Goal: Information Seeking & Learning: Learn about a topic

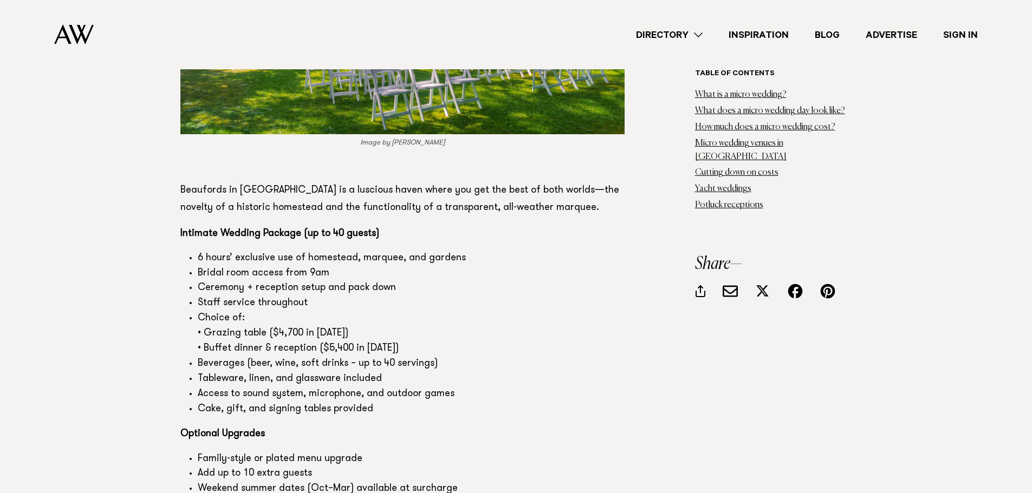
scroll to position [3466, 0]
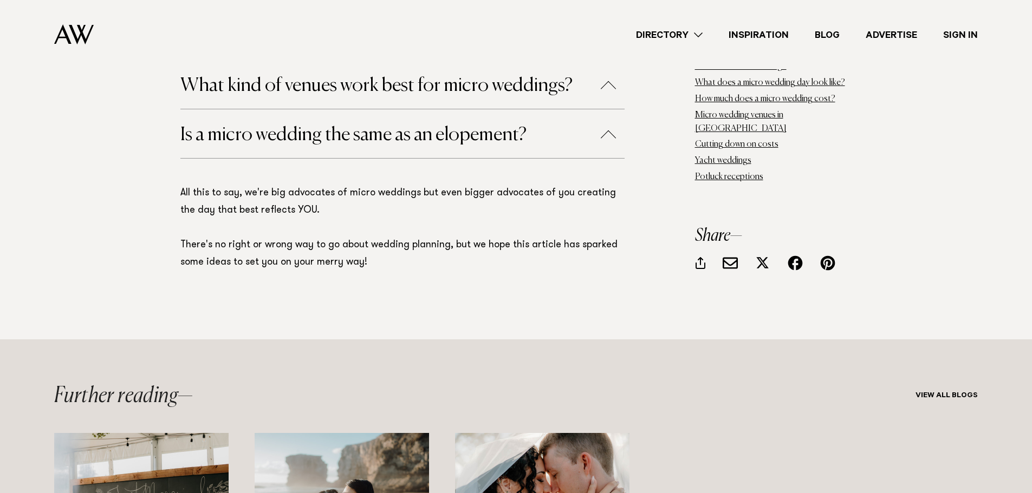
scroll to position [15707, 0]
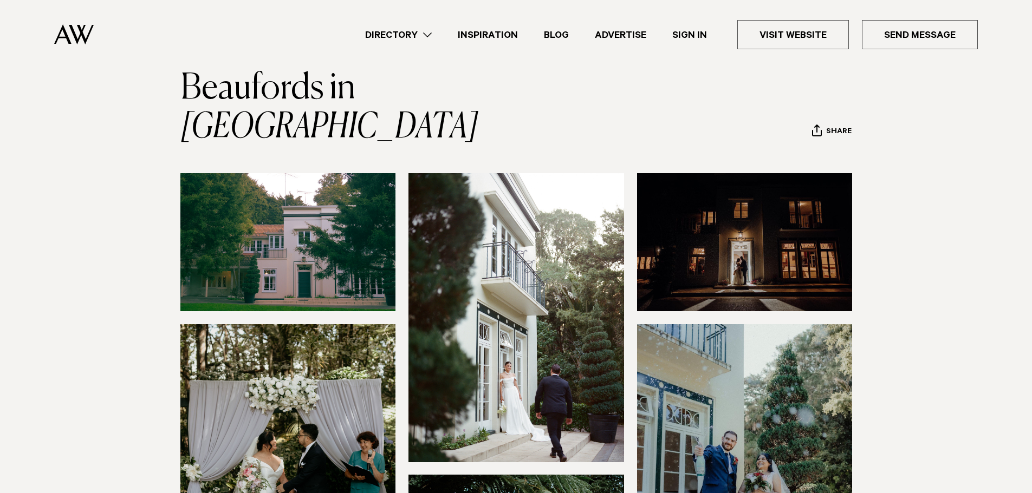
scroll to position [54, 0]
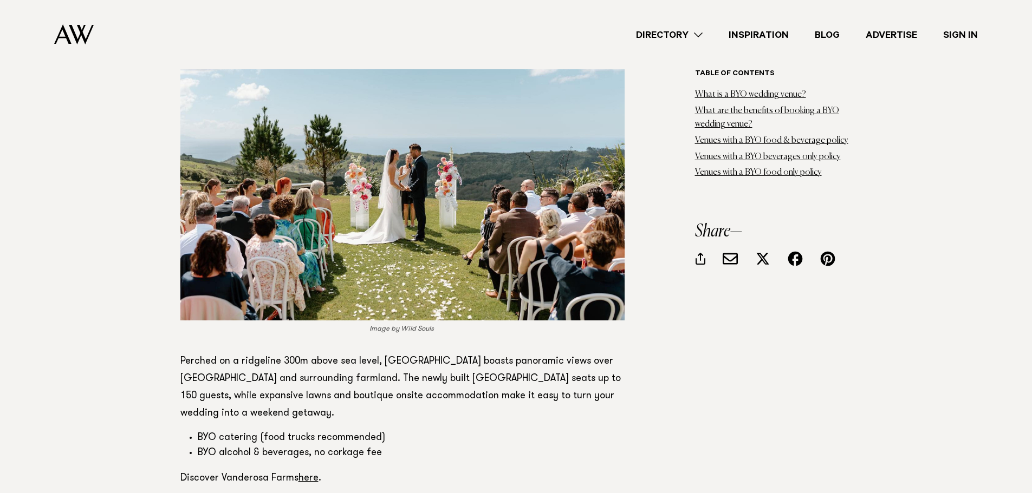
scroll to position [3195, 0]
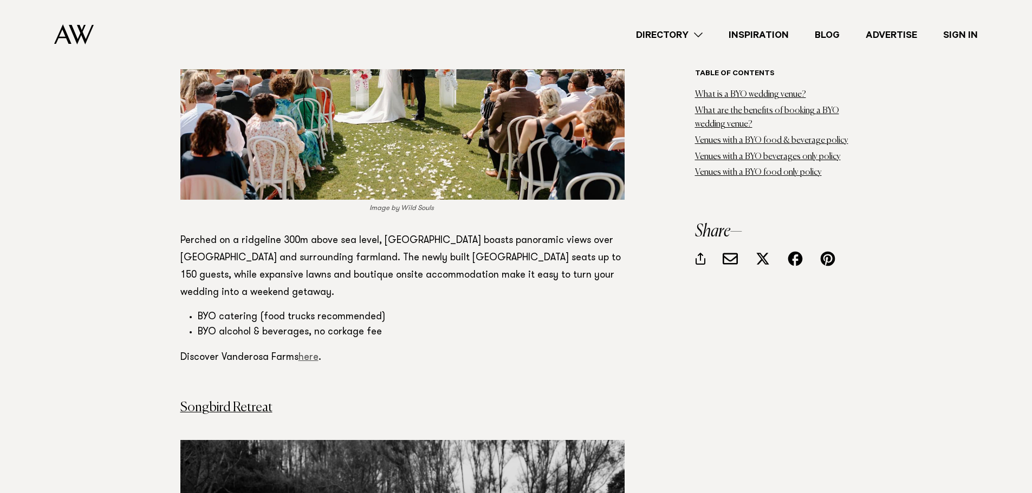
click at [303, 353] on link "here" at bounding box center [308, 358] width 20 height 10
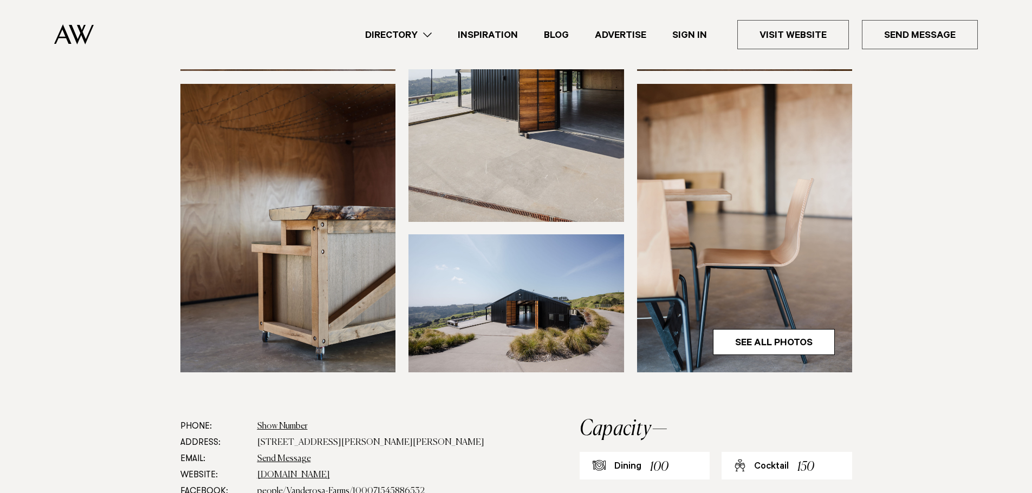
scroll to position [271, 0]
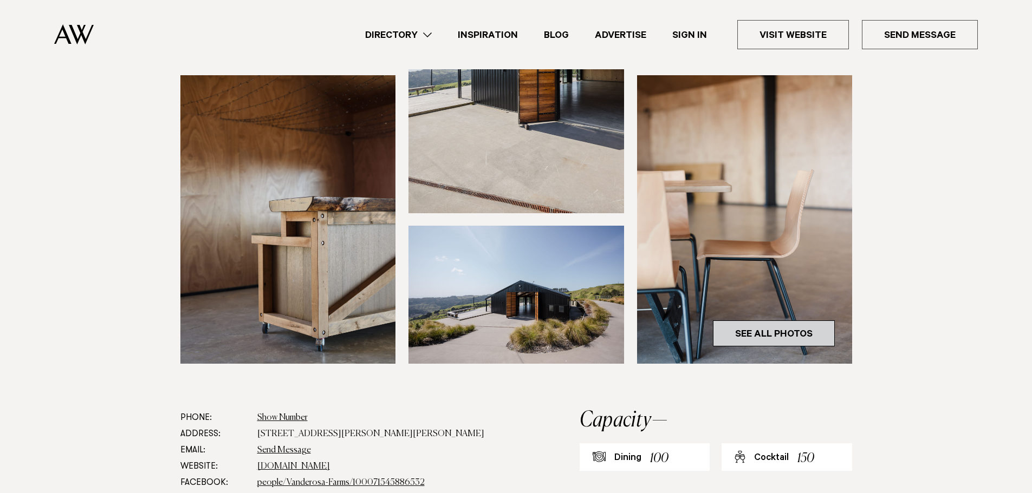
click at [773, 337] on link "See All Photos" at bounding box center [774, 334] width 122 height 26
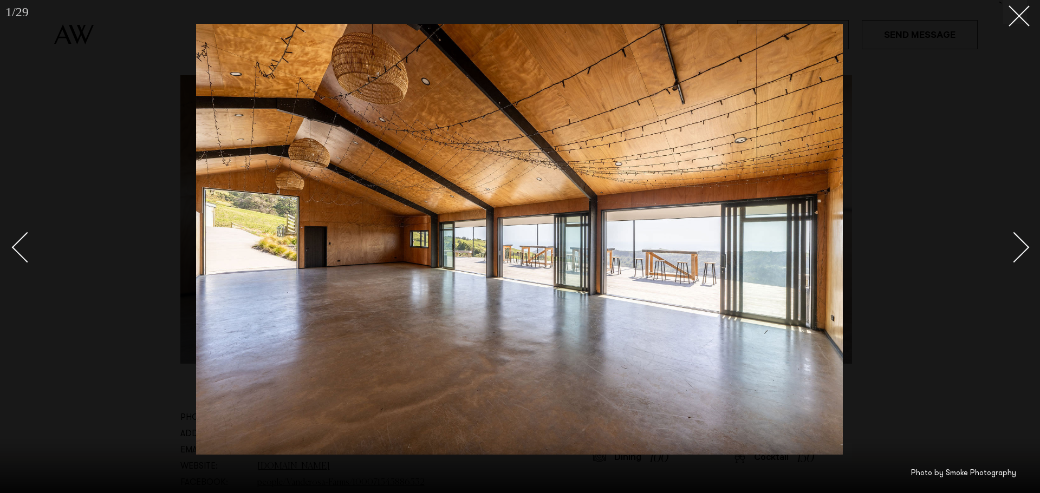
click at [1025, 249] on div "Next slide" at bounding box center [1014, 247] width 31 height 31
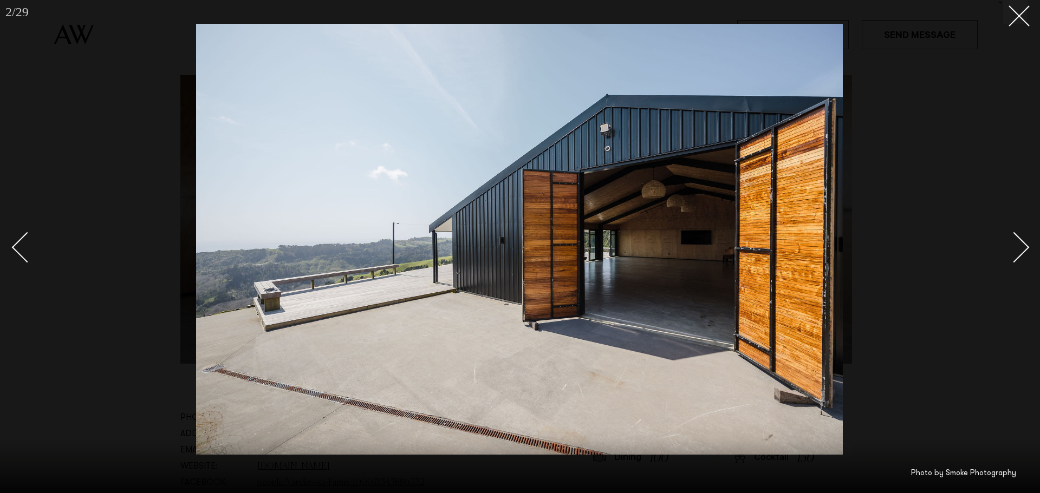
click at [1025, 249] on div "Next slide" at bounding box center [1014, 247] width 31 height 31
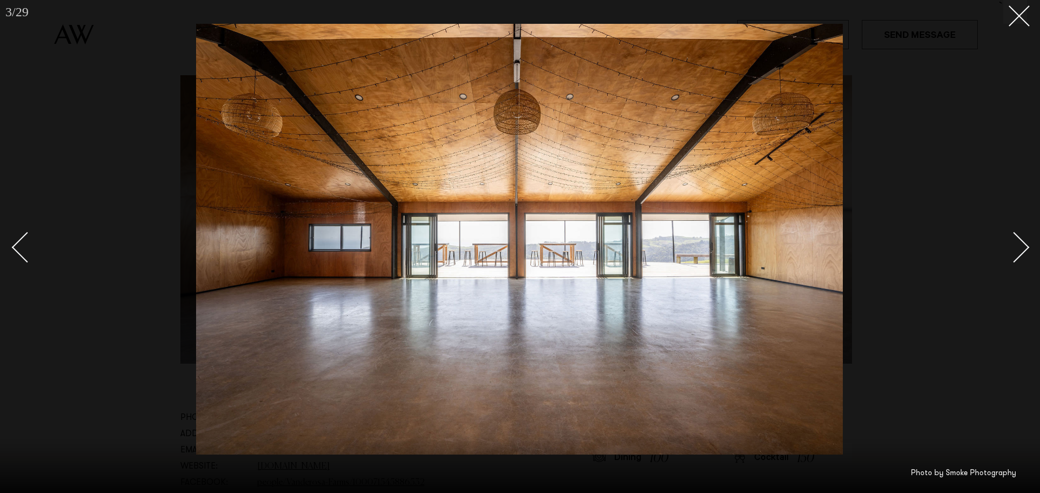
click at [1025, 249] on div "Next slide" at bounding box center [1014, 247] width 31 height 31
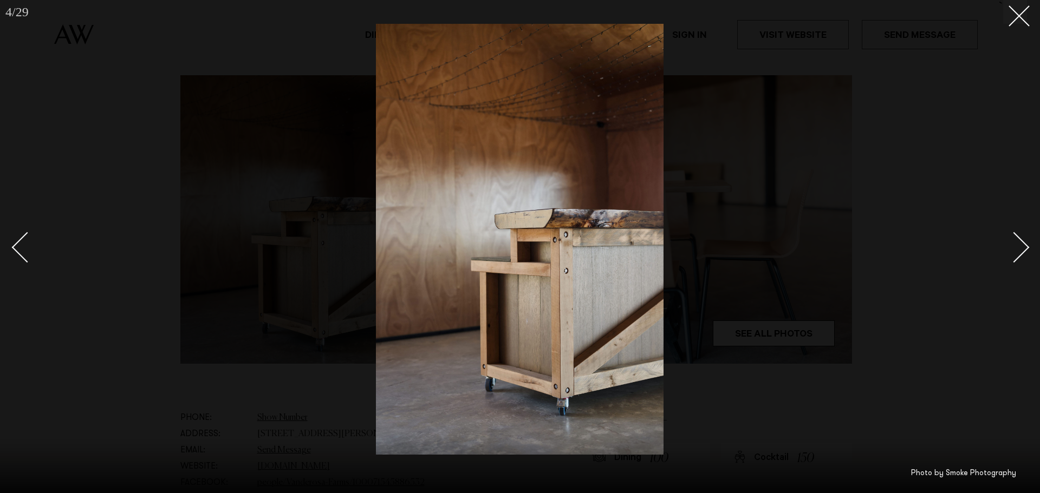
click at [1025, 249] on div "Next slide" at bounding box center [1014, 247] width 31 height 31
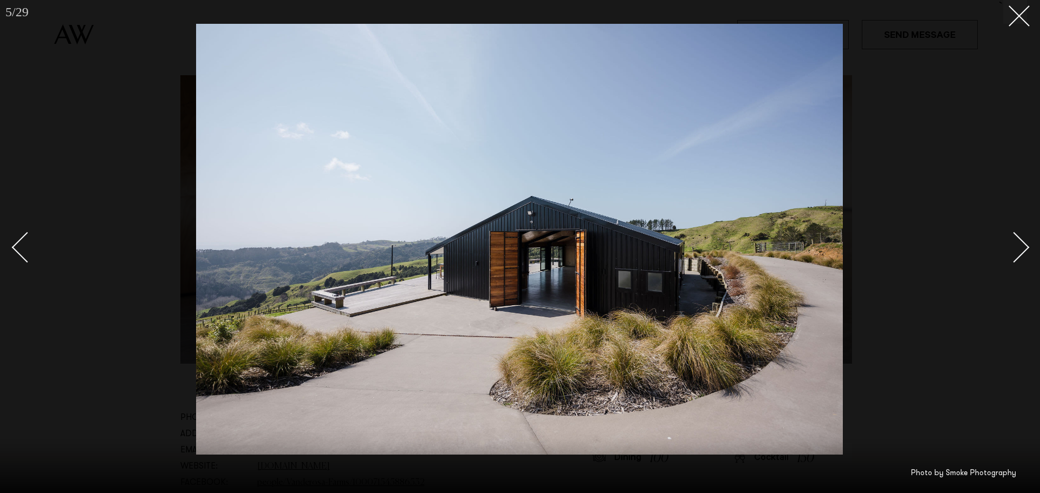
click at [1025, 249] on div "Next slide" at bounding box center [1014, 247] width 31 height 31
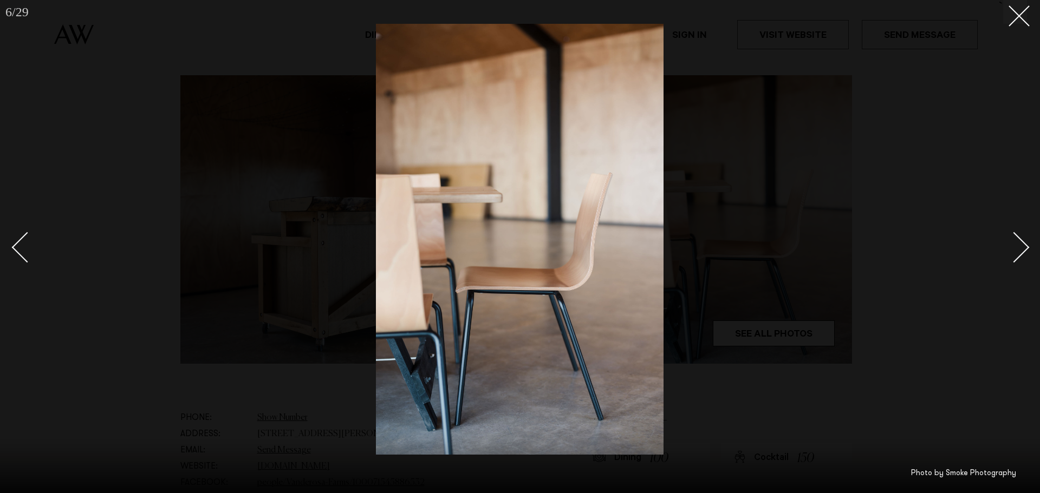
click at [1025, 249] on div "Next slide" at bounding box center [1014, 247] width 31 height 31
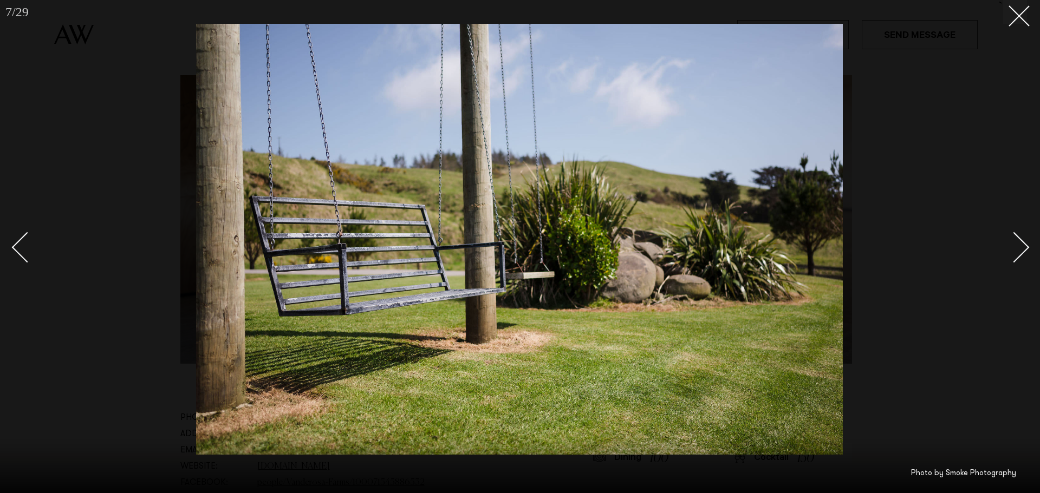
click at [1025, 249] on div "Next slide" at bounding box center [1014, 247] width 31 height 31
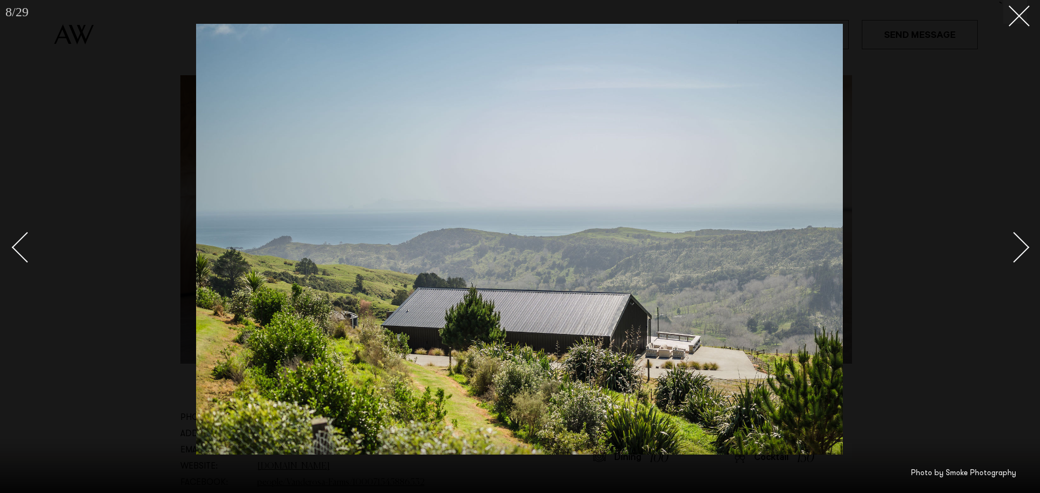
click at [1025, 249] on div "Next slide" at bounding box center [1014, 247] width 31 height 31
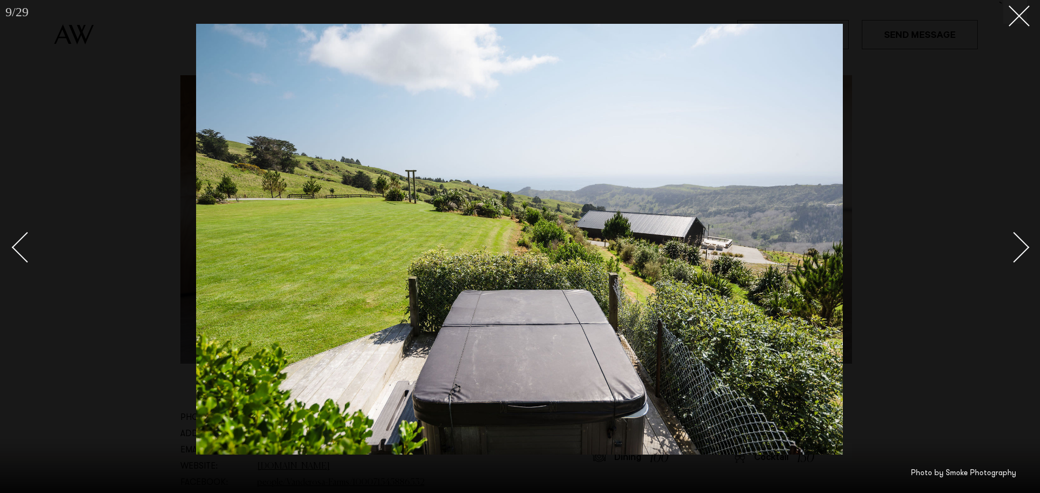
click at [1025, 249] on div "Next slide" at bounding box center [1014, 247] width 31 height 31
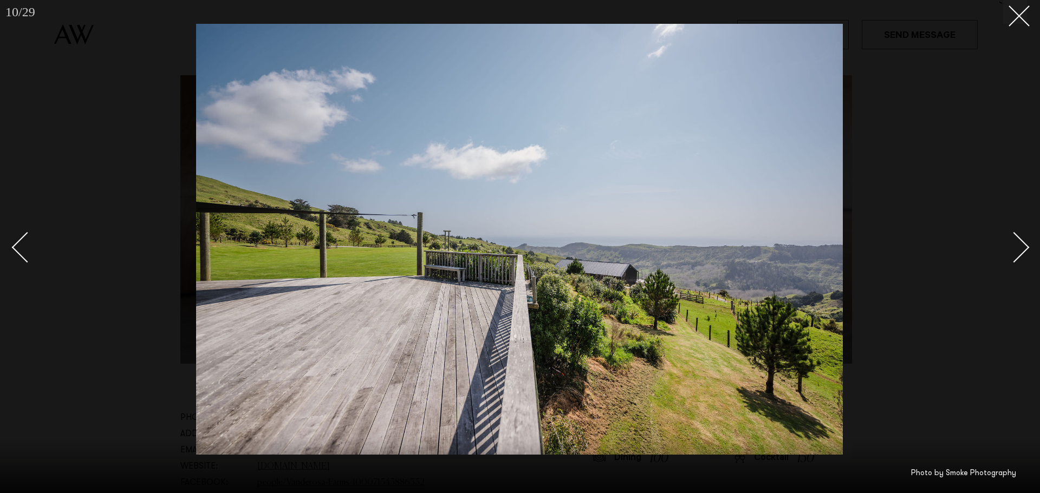
click at [1025, 249] on div "Next slide" at bounding box center [1014, 247] width 31 height 31
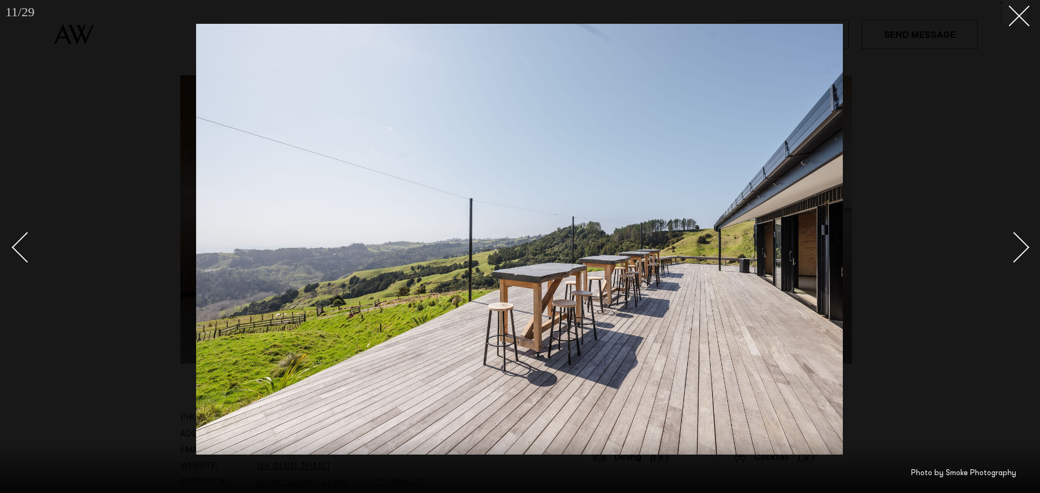
click at [1025, 249] on div "Next slide" at bounding box center [1014, 247] width 31 height 31
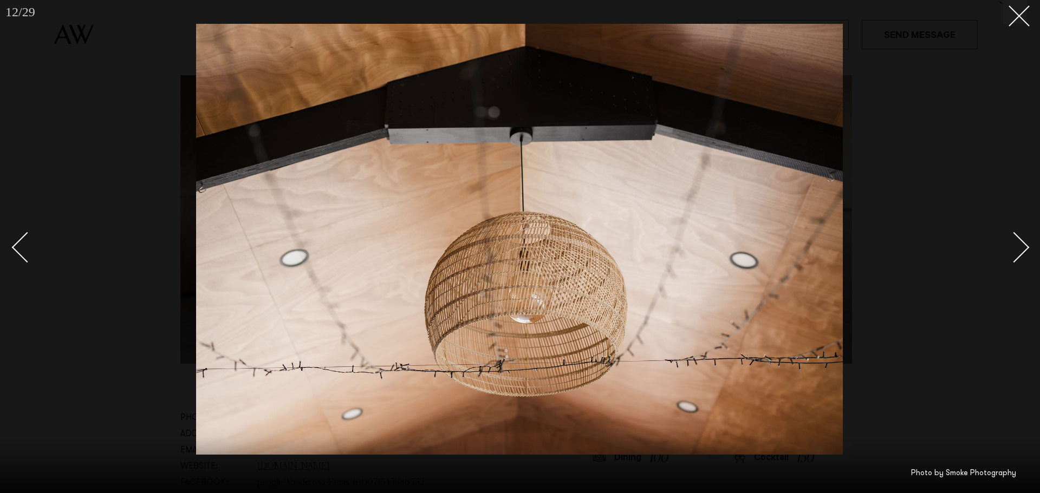
click at [1025, 249] on div "Next slide" at bounding box center [1014, 247] width 31 height 31
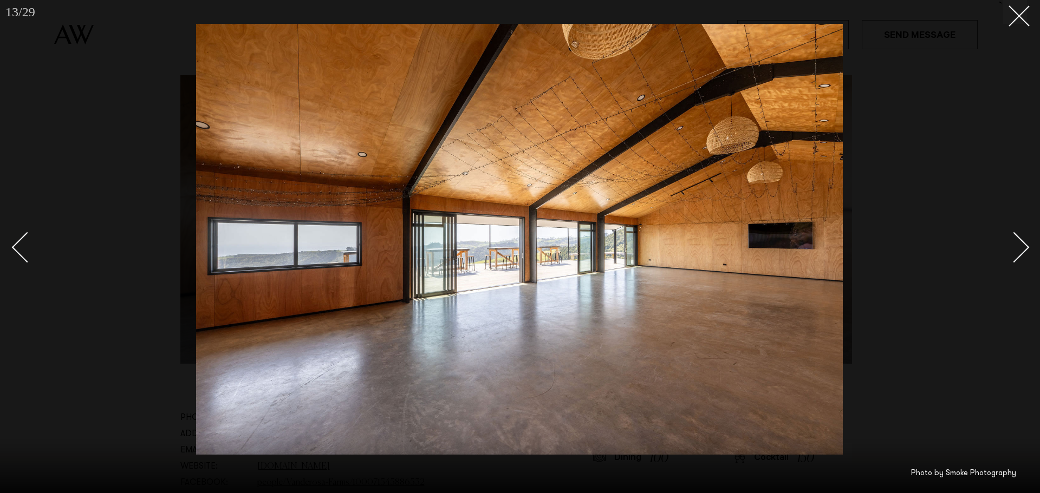
click at [1025, 249] on div "Next slide" at bounding box center [1014, 247] width 31 height 31
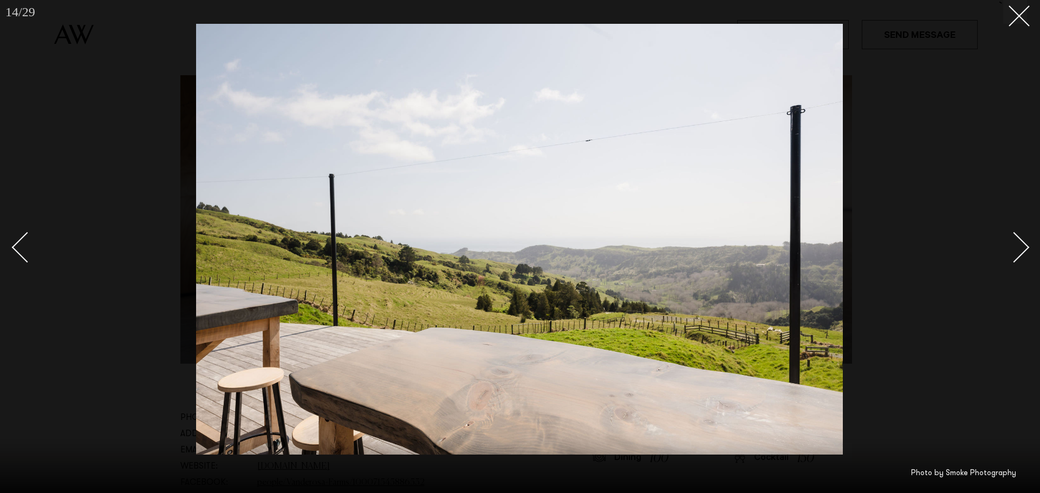
click at [1025, 249] on div "Next slide" at bounding box center [1014, 247] width 31 height 31
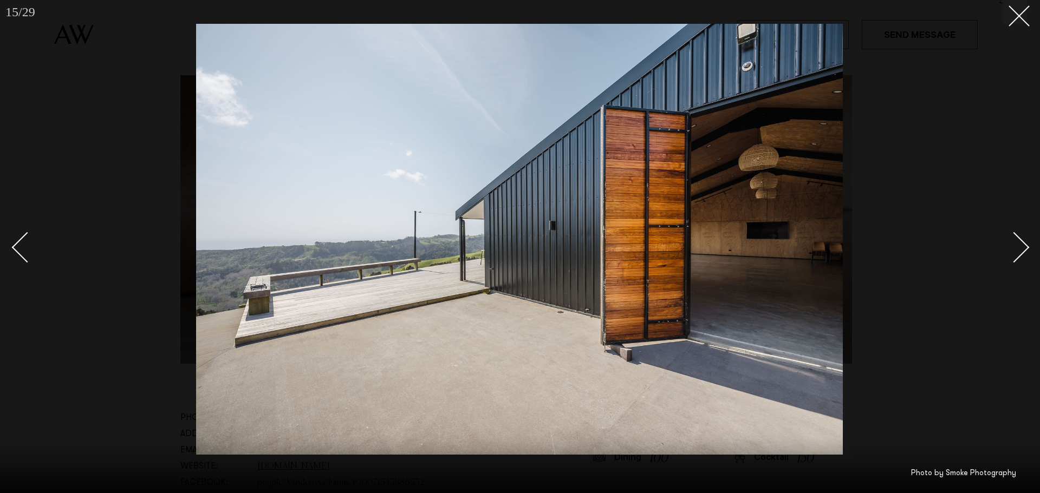
click at [1025, 249] on div "Next slide" at bounding box center [1014, 247] width 31 height 31
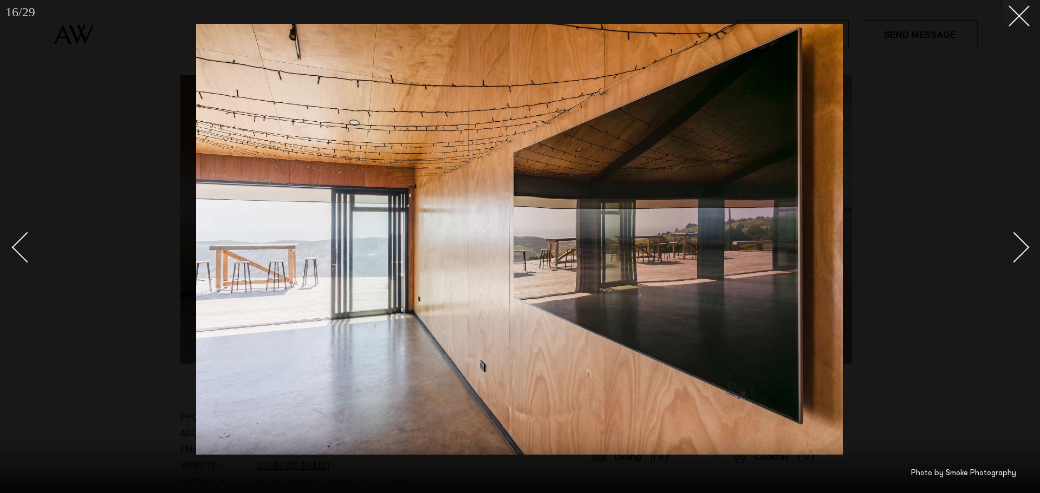
click at [1025, 249] on div "Next slide" at bounding box center [1014, 247] width 31 height 31
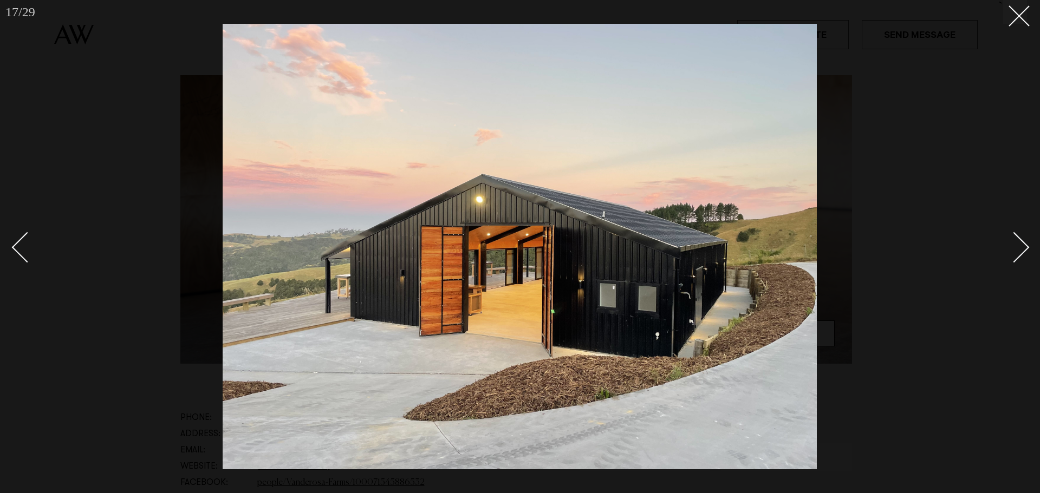
click at [1025, 249] on div "Next slide" at bounding box center [1014, 247] width 31 height 31
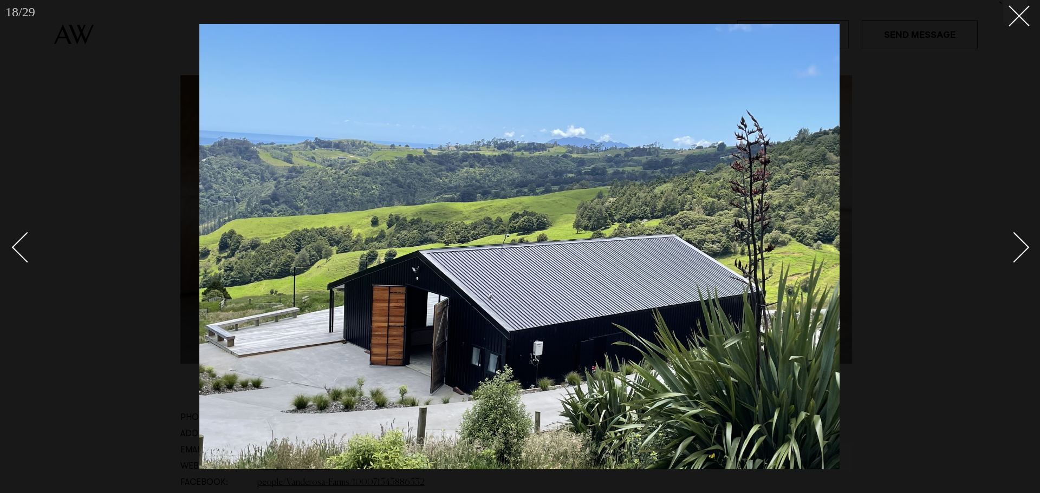
click at [1025, 249] on div "Next slide" at bounding box center [1014, 247] width 31 height 31
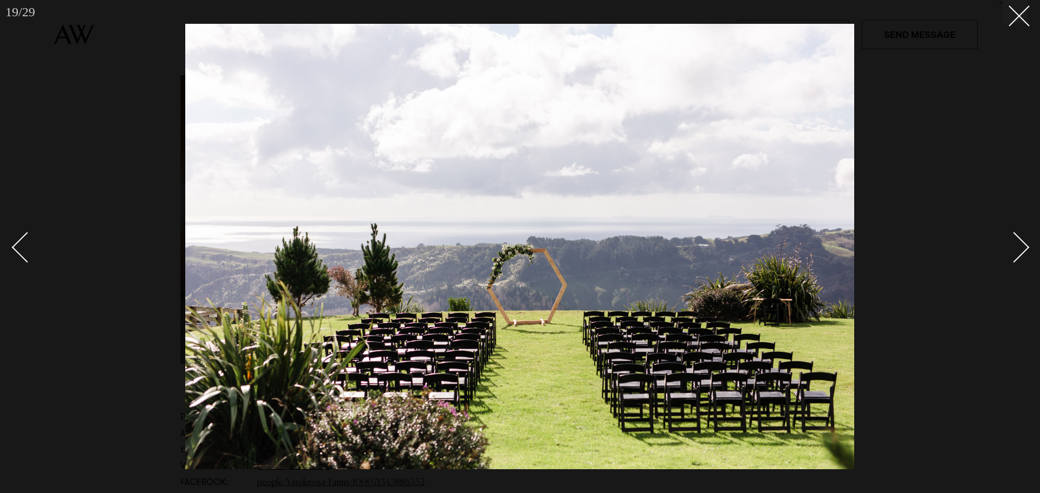
click at [1025, 249] on div "Next slide" at bounding box center [1014, 247] width 31 height 31
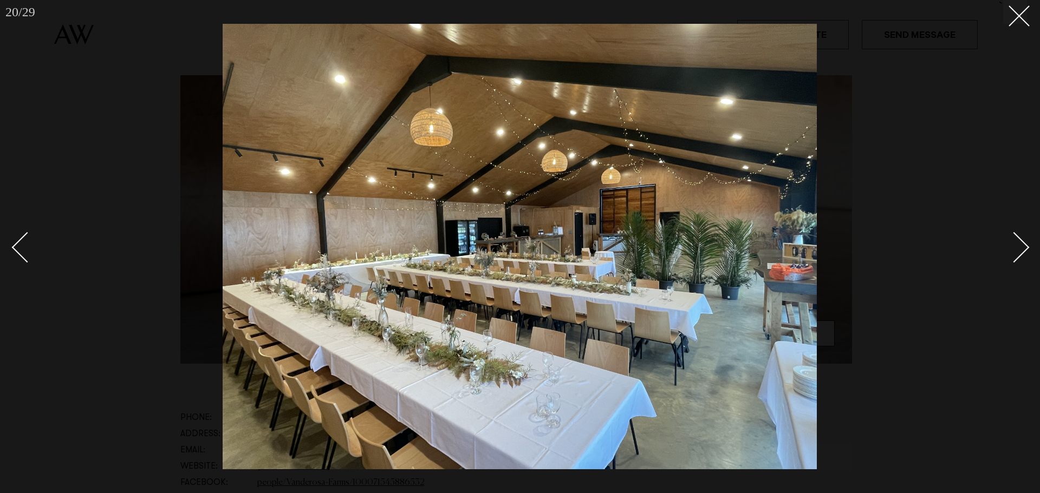
click at [1025, 249] on div "Next slide" at bounding box center [1014, 247] width 31 height 31
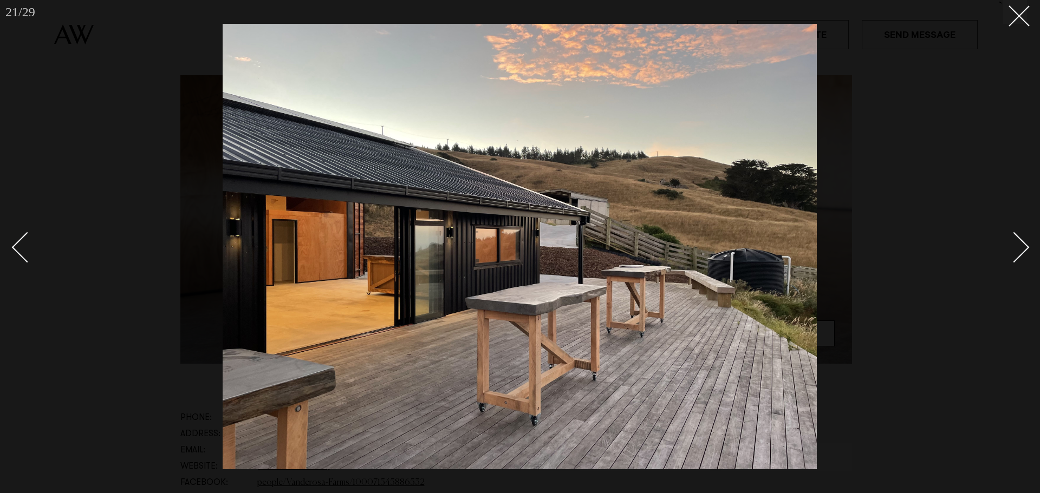
click at [1025, 249] on div "Next slide" at bounding box center [1014, 247] width 31 height 31
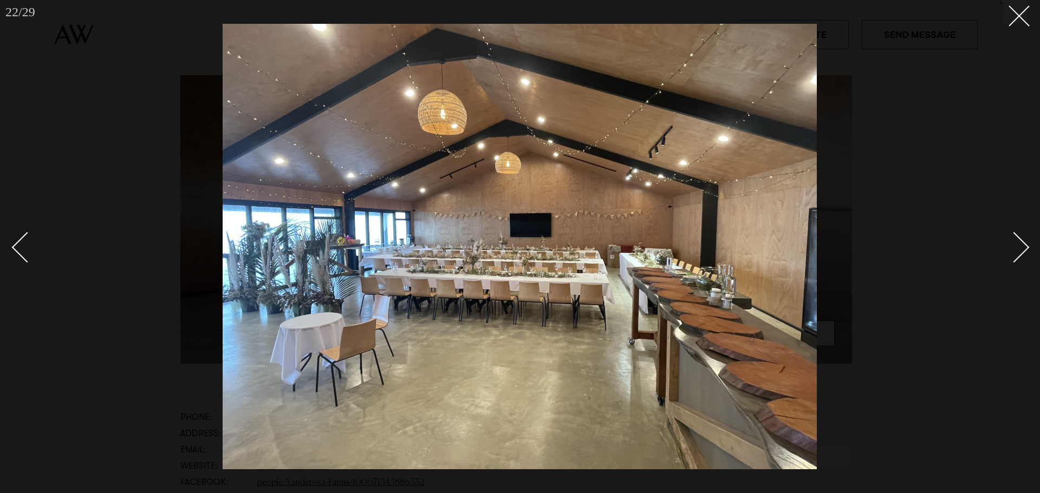
click at [1025, 249] on div "Next slide" at bounding box center [1014, 247] width 31 height 31
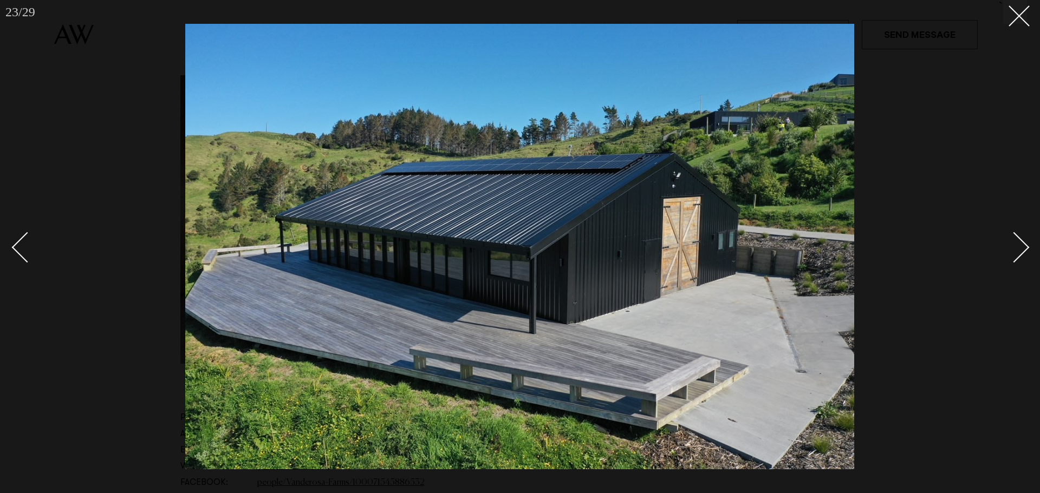
click at [1025, 249] on div "Next slide" at bounding box center [1014, 247] width 31 height 31
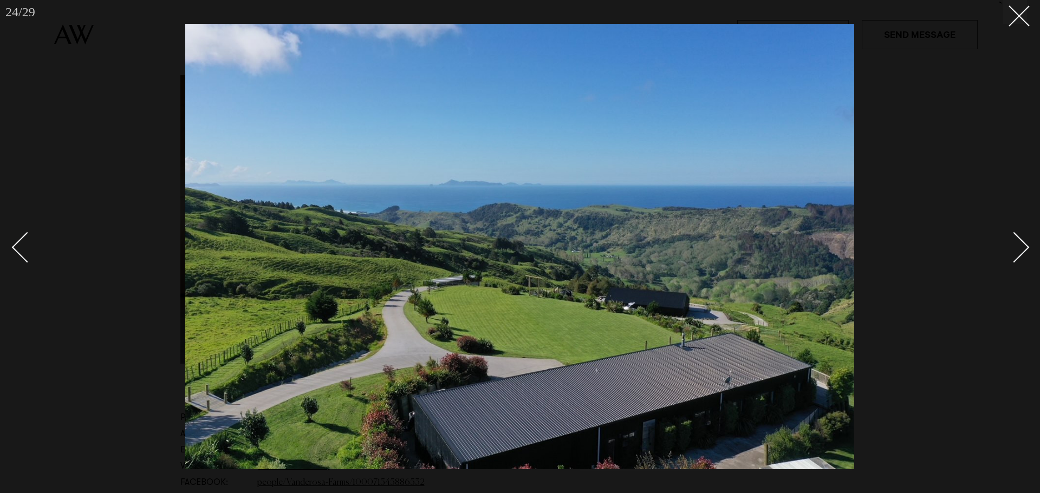
click at [1025, 249] on div "Next slide" at bounding box center [1014, 247] width 31 height 31
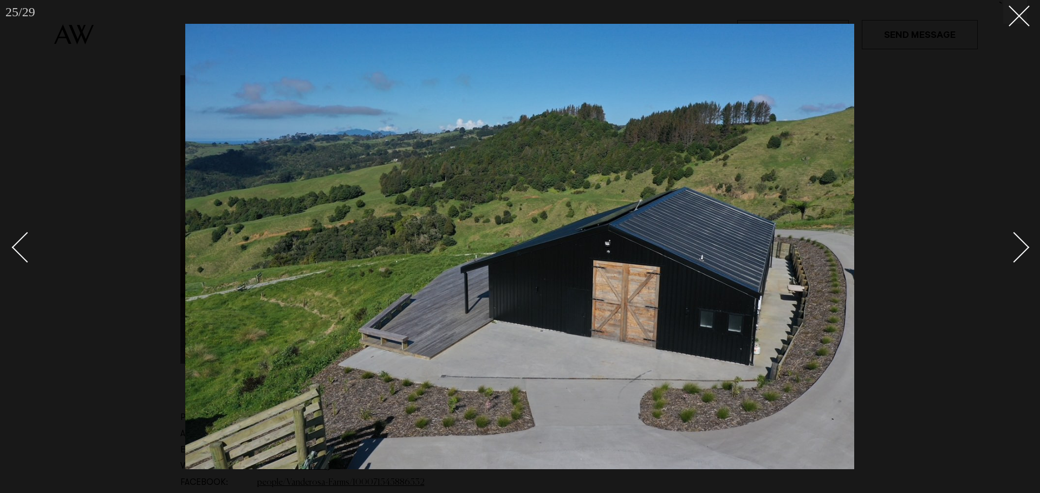
click at [1025, 249] on div "Next slide" at bounding box center [1014, 247] width 31 height 31
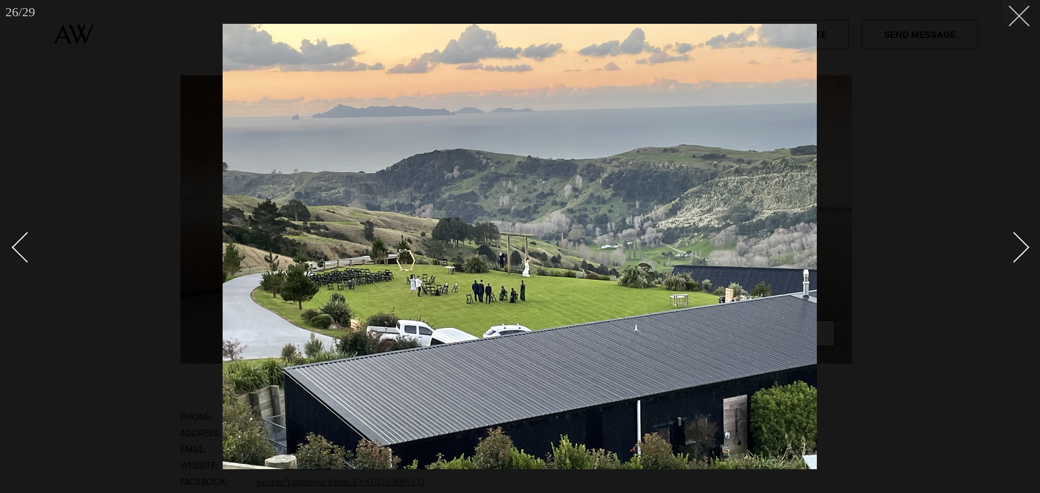
click at [1018, 16] on line at bounding box center [1019, 16] width 20 height 20
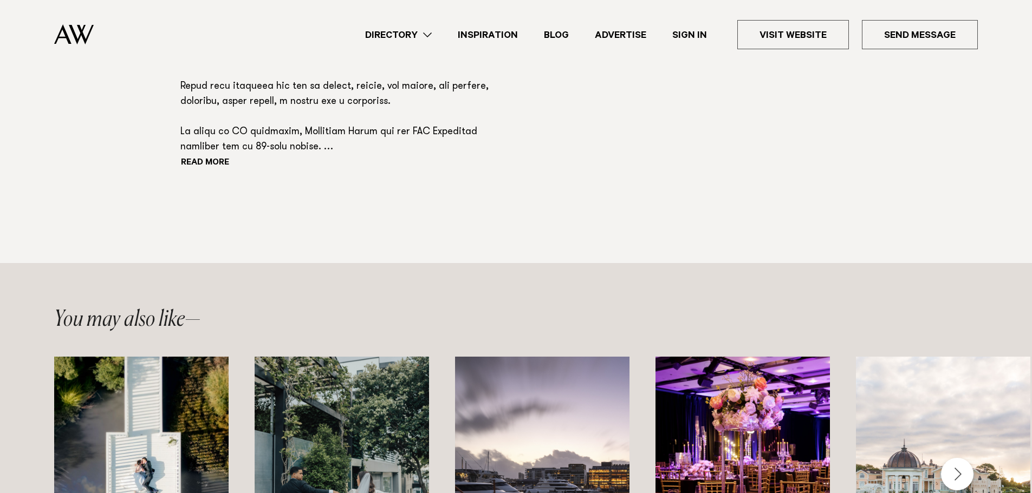
scroll to position [975, 0]
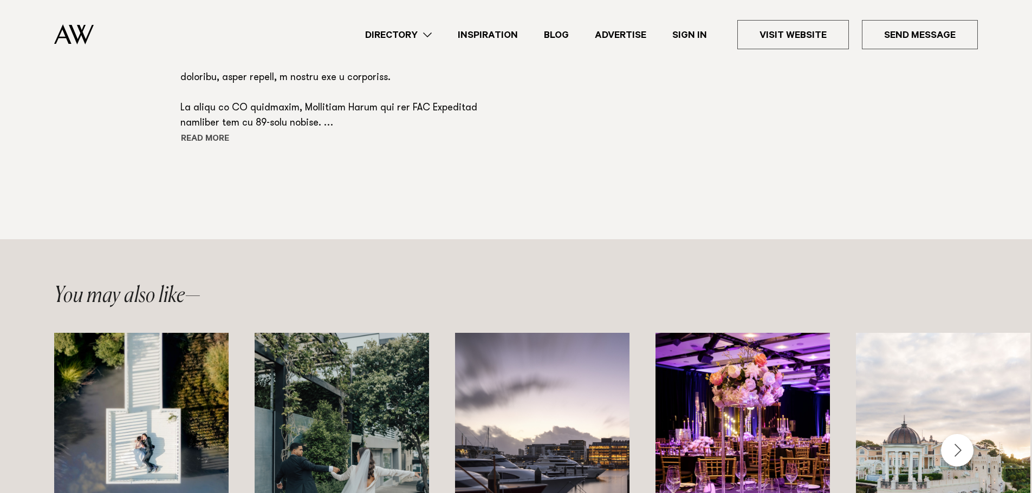
click at [216, 137] on button "Read more" at bounding box center [228, 140] width 97 height 16
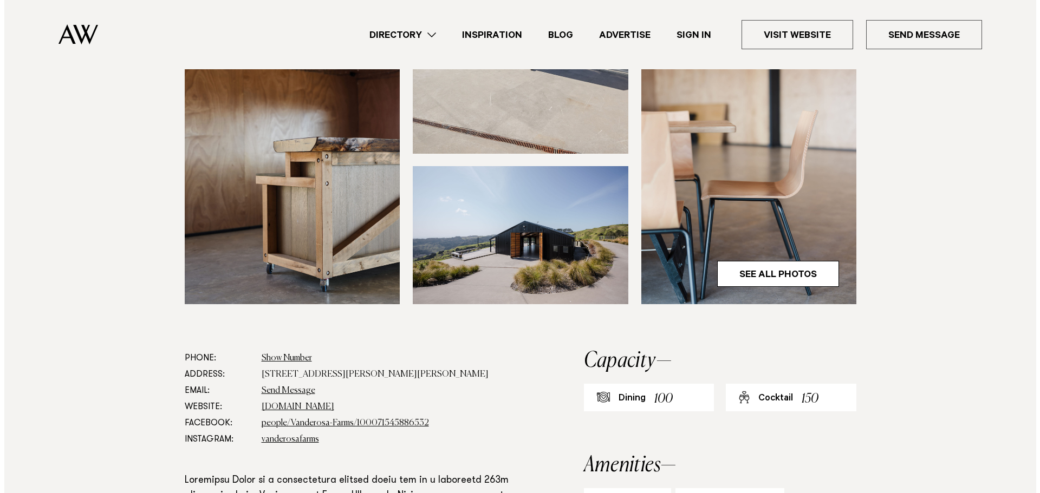
scroll to position [361, 0]
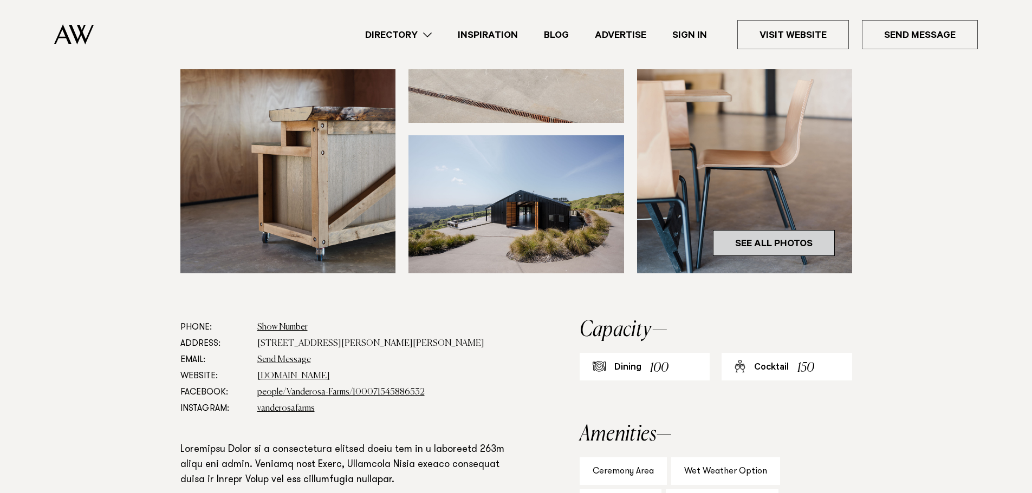
click at [767, 242] on link "See All Photos" at bounding box center [774, 243] width 122 height 26
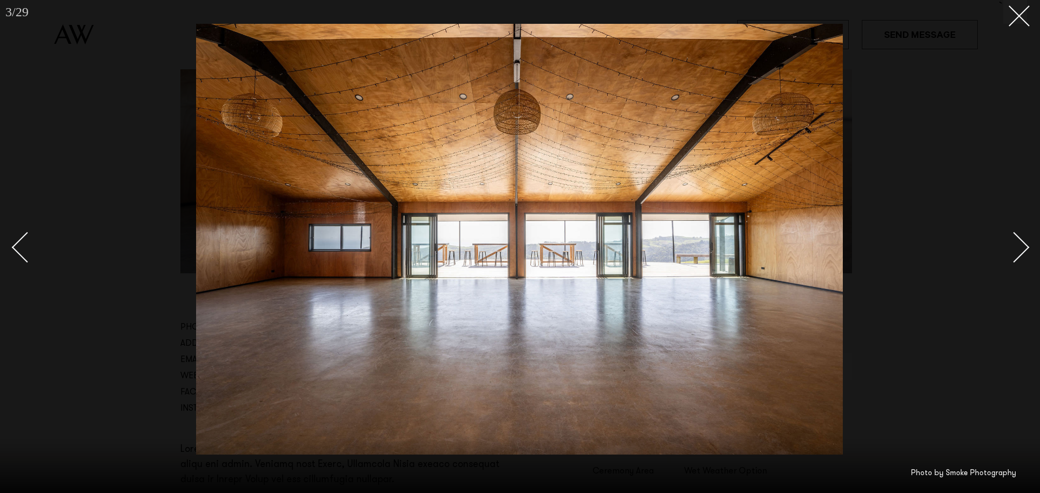
click at [1013, 246] on div "Next slide" at bounding box center [1014, 247] width 31 height 31
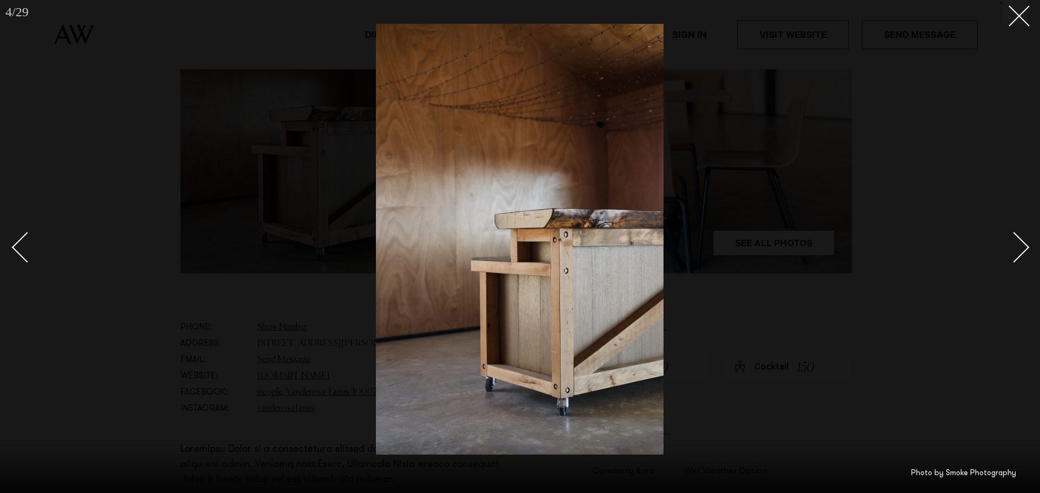
click at [1013, 246] on div "Next slide" at bounding box center [1014, 247] width 31 height 31
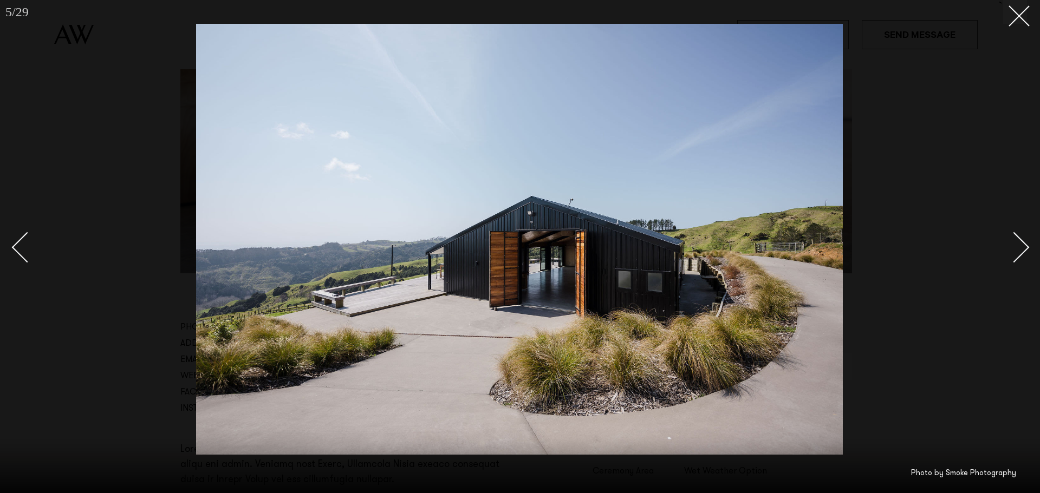
click at [1013, 246] on div "Next slide" at bounding box center [1014, 247] width 31 height 31
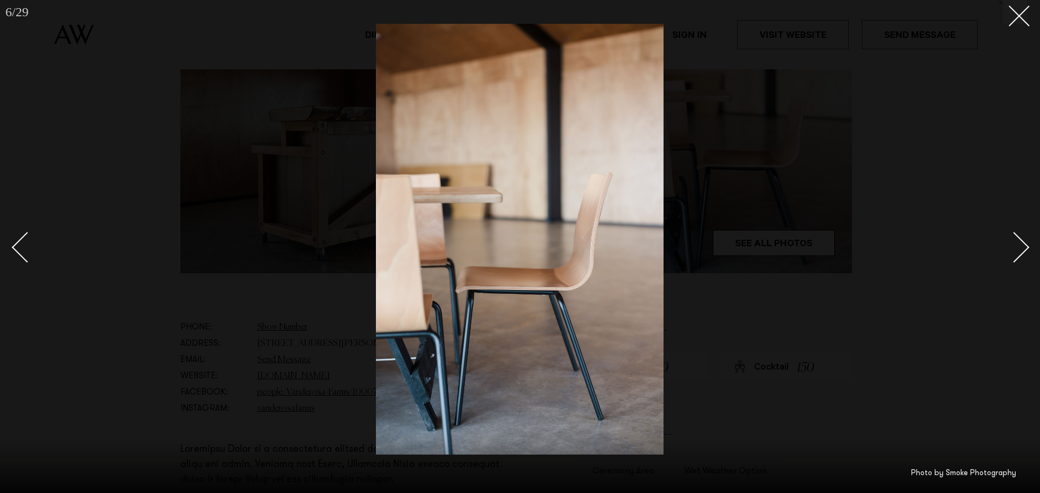
click at [1013, 246] on div "Next slide" at bounding box center [1014, 247] width 31 height 31
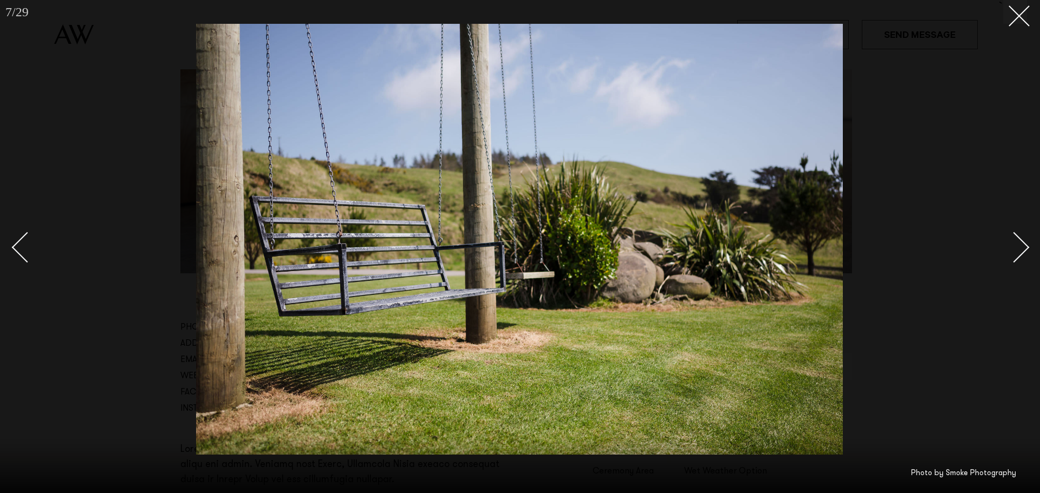
click at [1013, 246] on div "Next slide" at bounding box center [1014, 247] width 31 height 31
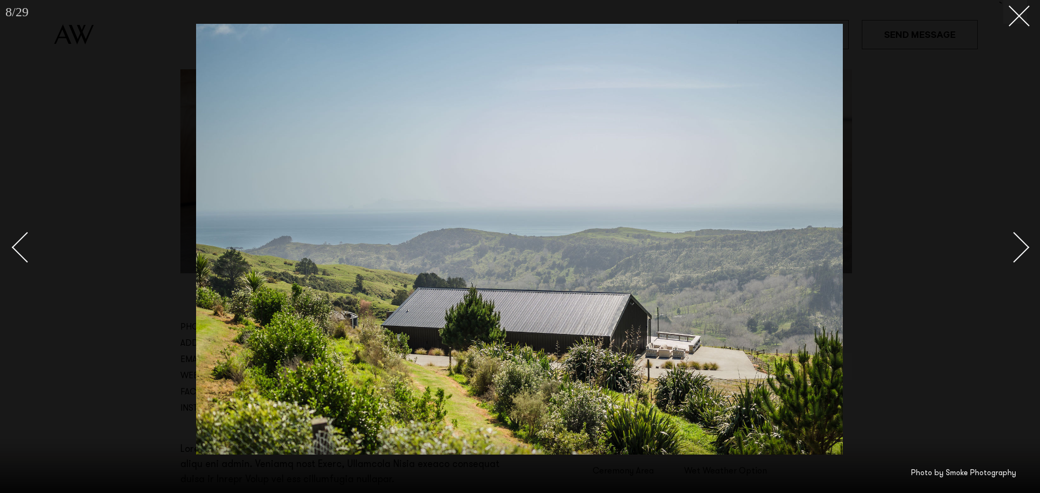
click at [1013, 246] on div "Next slide" at bounding box center [1014, 247] width 31 height 31
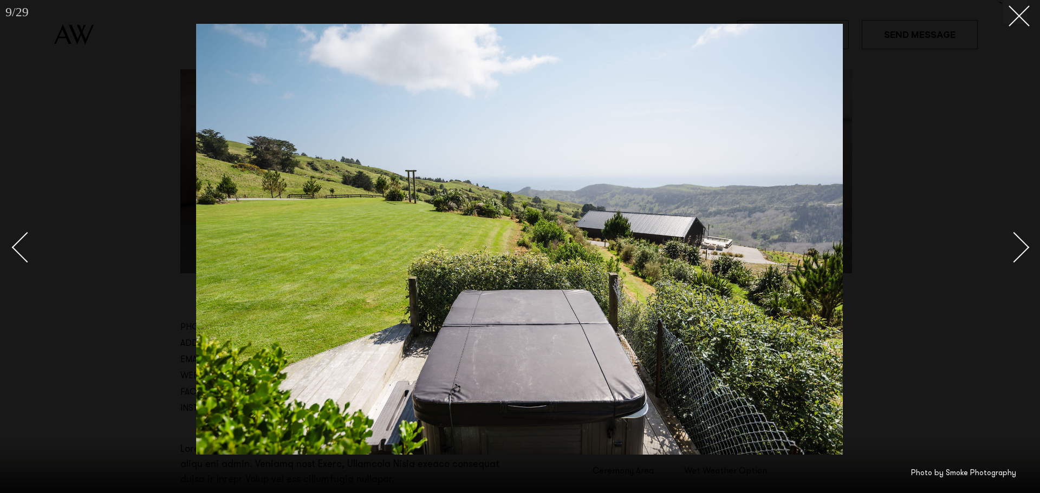
click at [1013, 246] on div "Next slide" at bounding box center [1014, 247] width 31 height 31
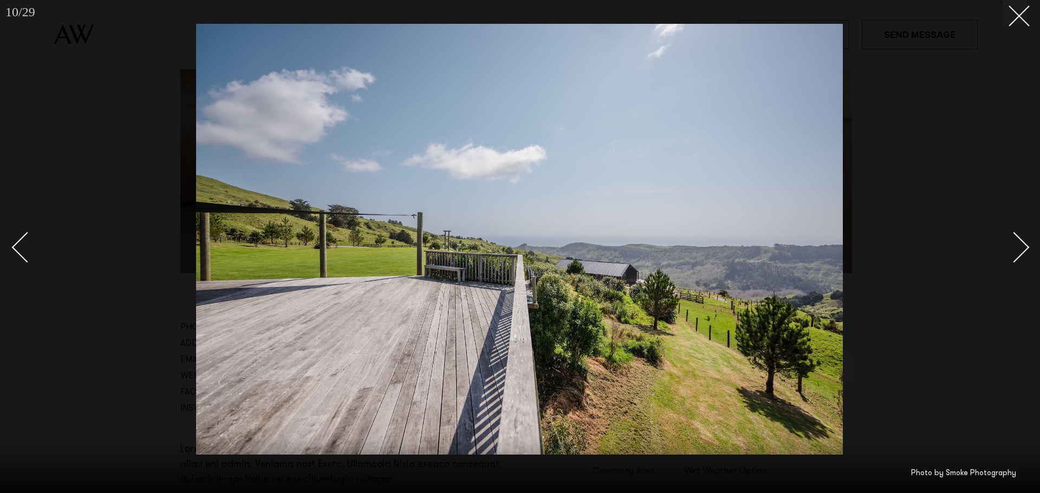
click at [1013, 246] on div "Next slide" at bounding box center [1014, 247] width 31 height 31
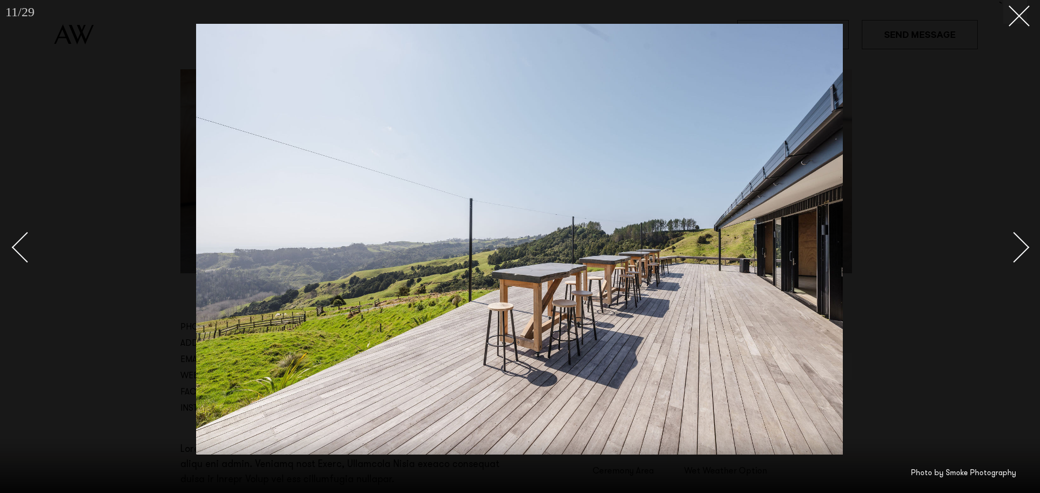
click at [1013, 246] on div "Next slide" at bounding box center [1014, 247] width 31 height 31
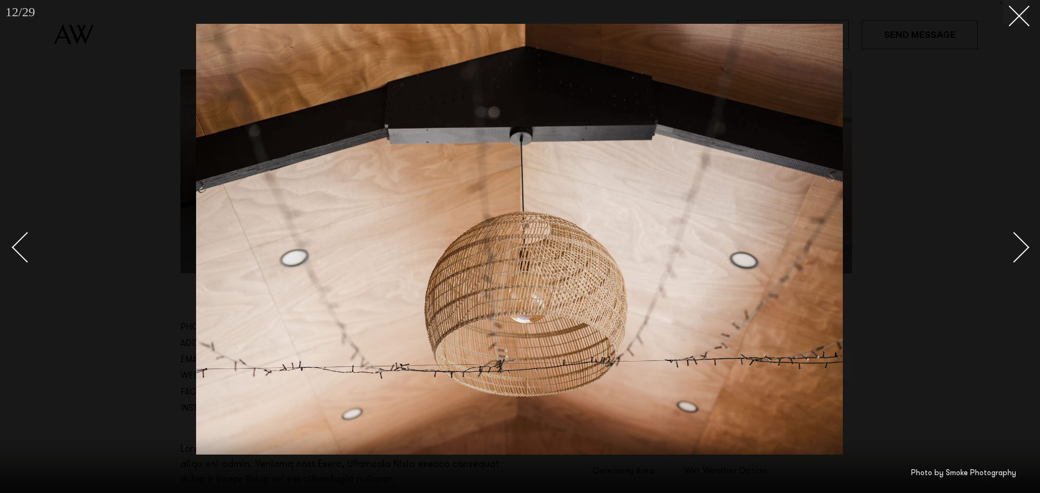
click at [1013, 246] on div "Next slide" at bounding box center [1014, 247] width 31 height 31
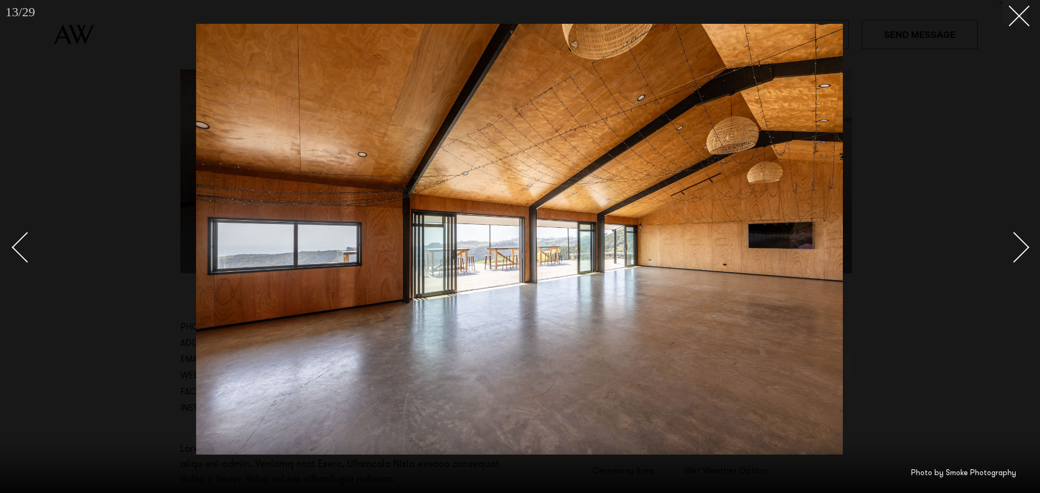
click at [1013, 246] on div "Next slide" at bounding box center [1014, 247] width 31 height 31
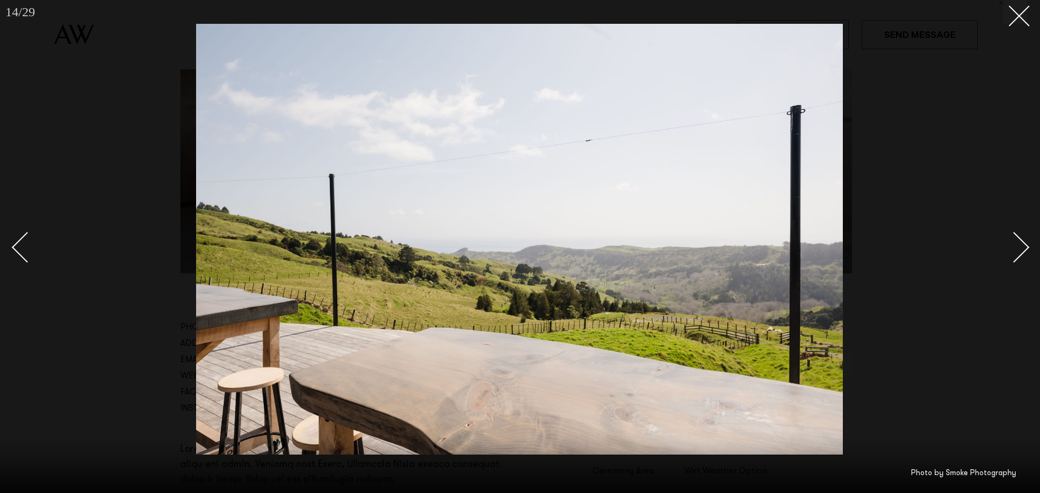
click at [1013, 246] on div "Next slide" at bounding box center [1014, 247] width 31 height 31
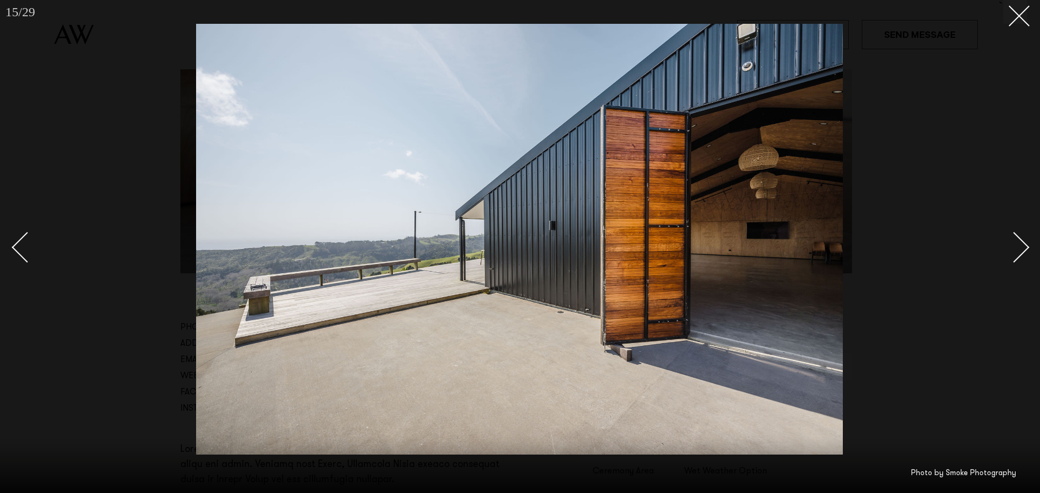
click at [1013, 246] on div "Next slide" at bounding box center [1014, 247] width 31 height 31
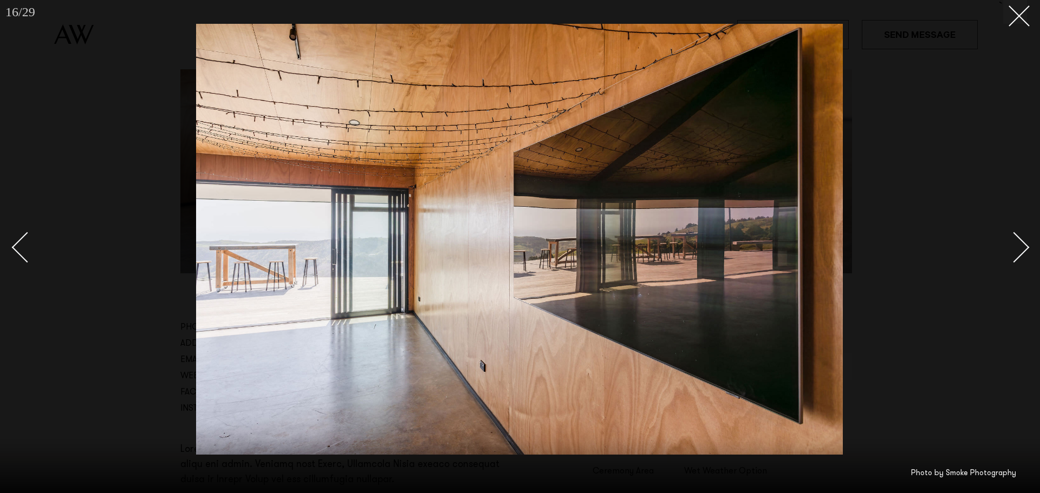
click at [1013, 246] on div "Next slide" at bounding box center [1014, 247] width 31 height 31
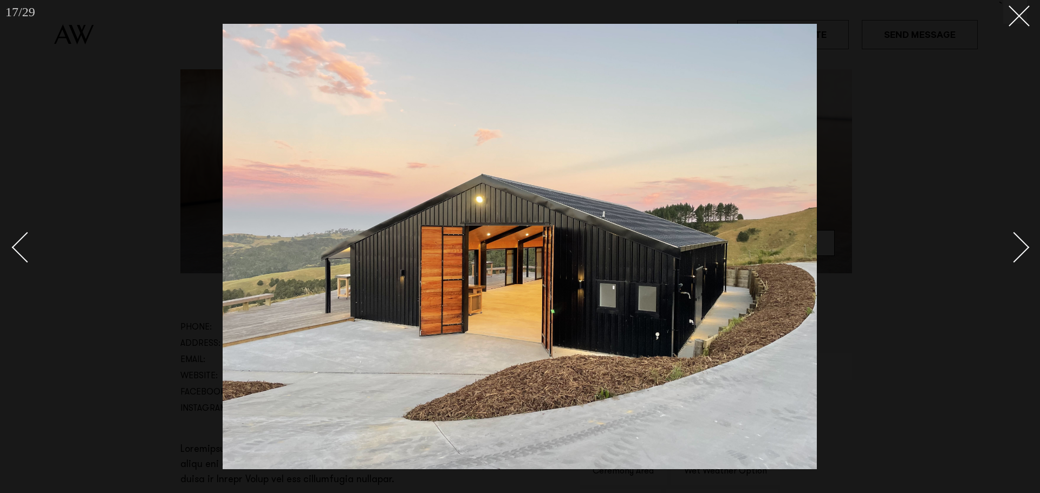
click at [1013, 246] on div "Next slide" at bounding box center [1014, 247] width 31 height 31
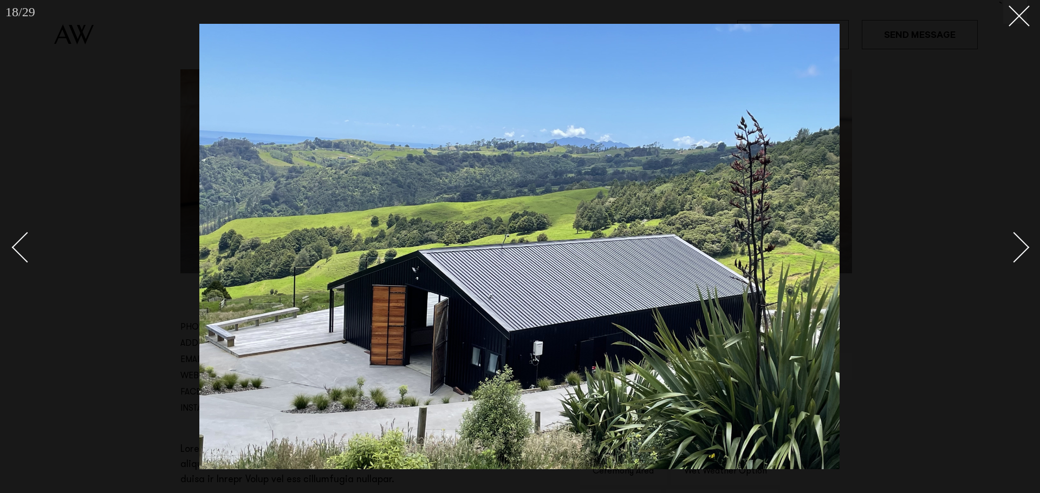
click at [1013, 246] on div "Next slide" at bounding box center [1014, 247] width 31 height 31
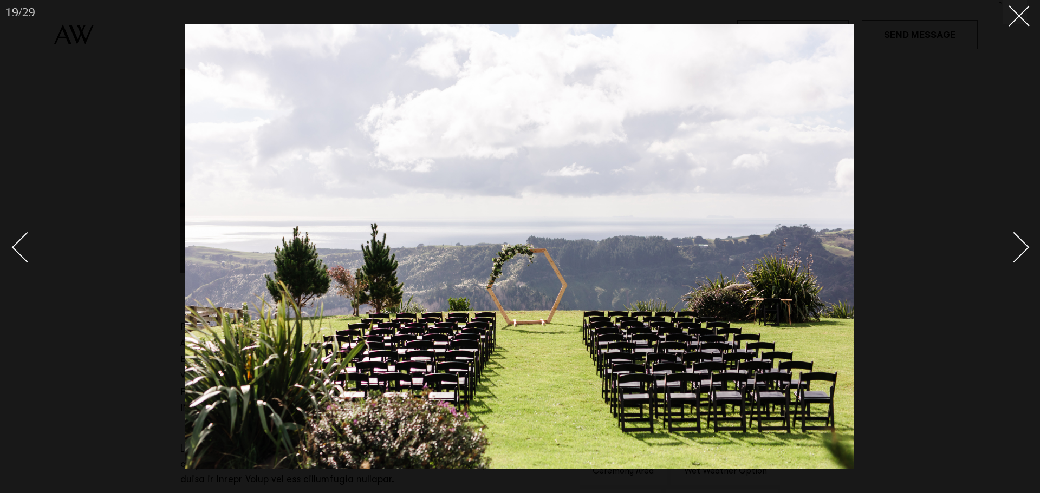
click at [1013, 246] on div "Next slide" at bounding box center [1014, 247] width 31 height 31
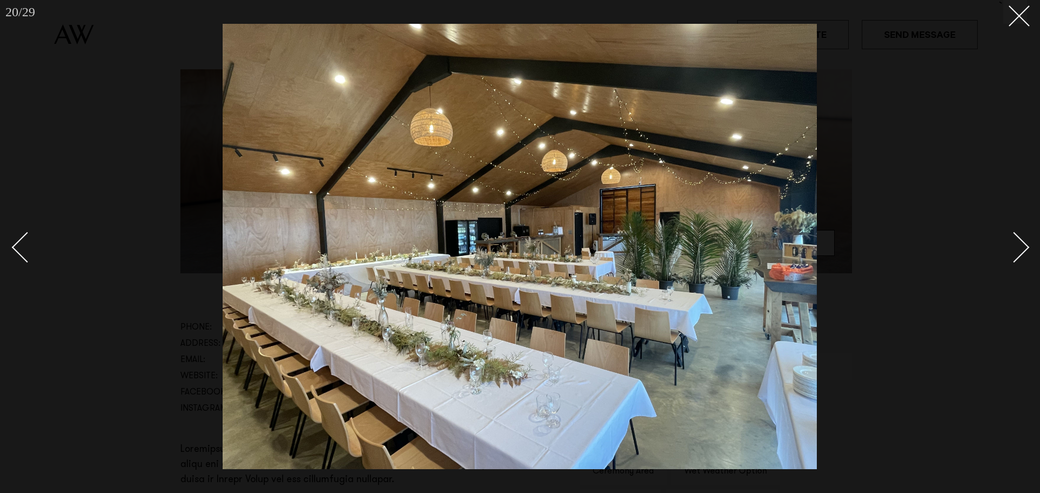
click at [1013, 246] on div "Next slide" at bounding box center [1014, 247] width 31 height 31
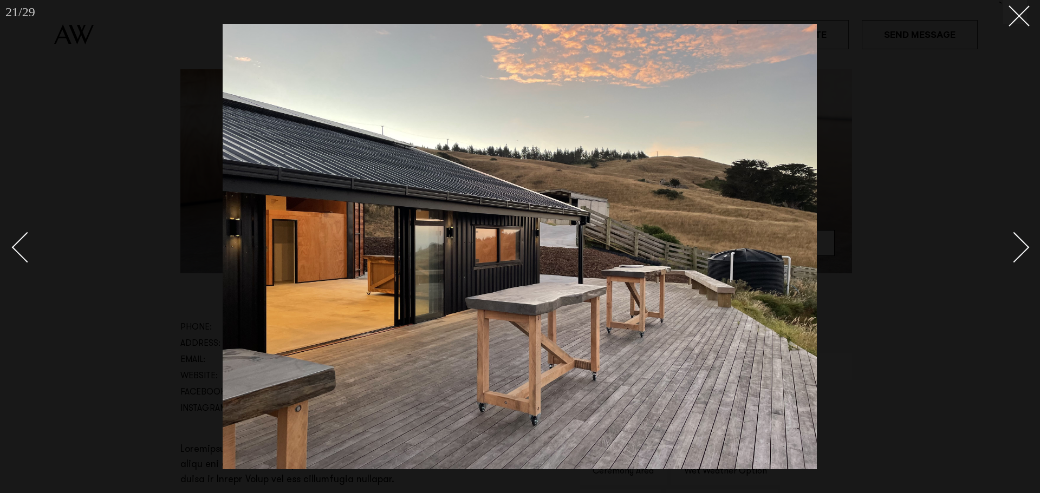
click at [1013, 246] on div "Next slide" at bounding box center [1014, 247] width 31 height 31
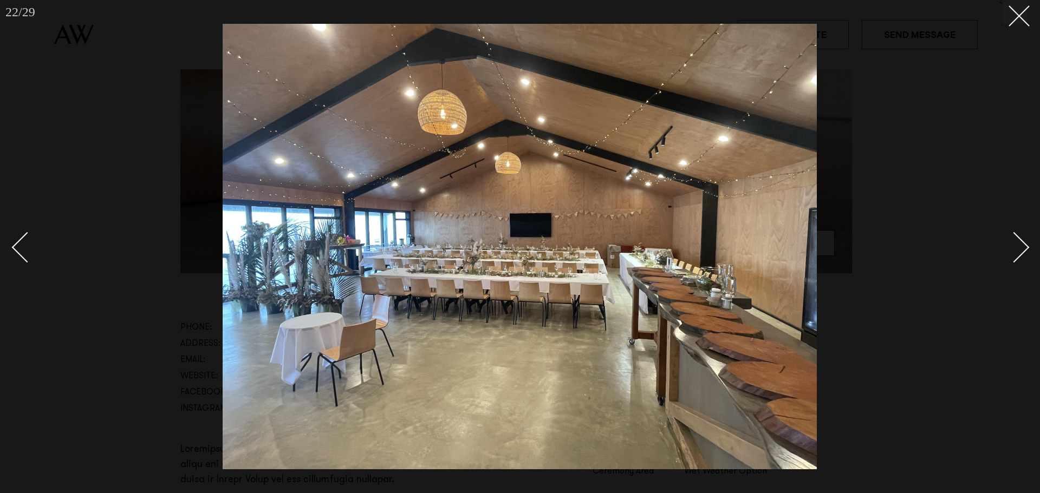
click at [1013, 246] on div "Next slide" at bounding box center [1014, 247] width 31 height 31
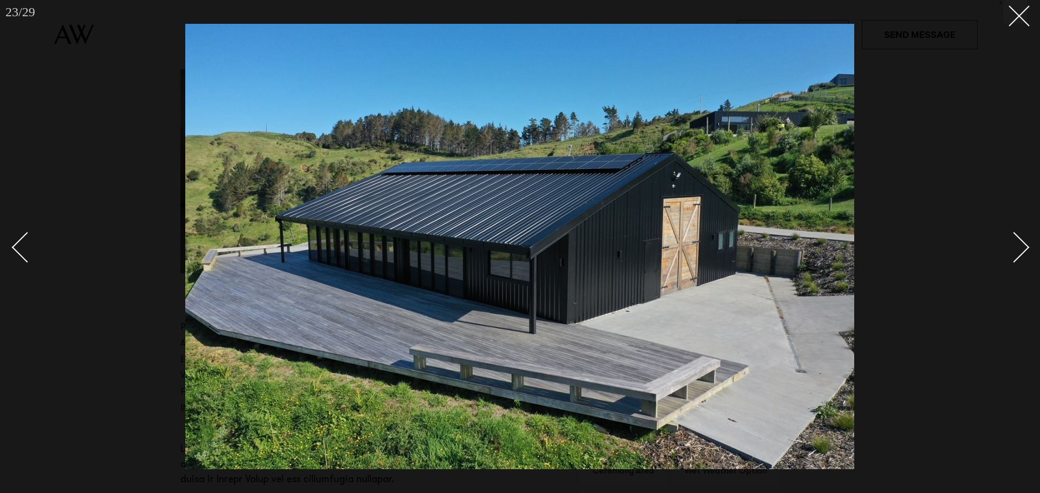
click at [1013, 246] on div "Next slide" at bounding box center [1014, 247] width 31 height 31
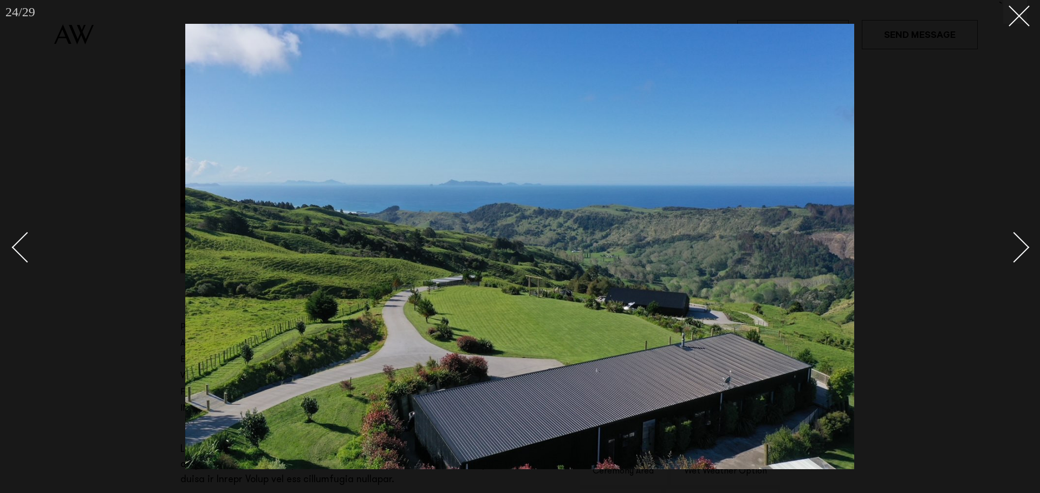
click at [1013, 246] on div "Next slide" at bounding box center [1014, 247] width 31 height 31
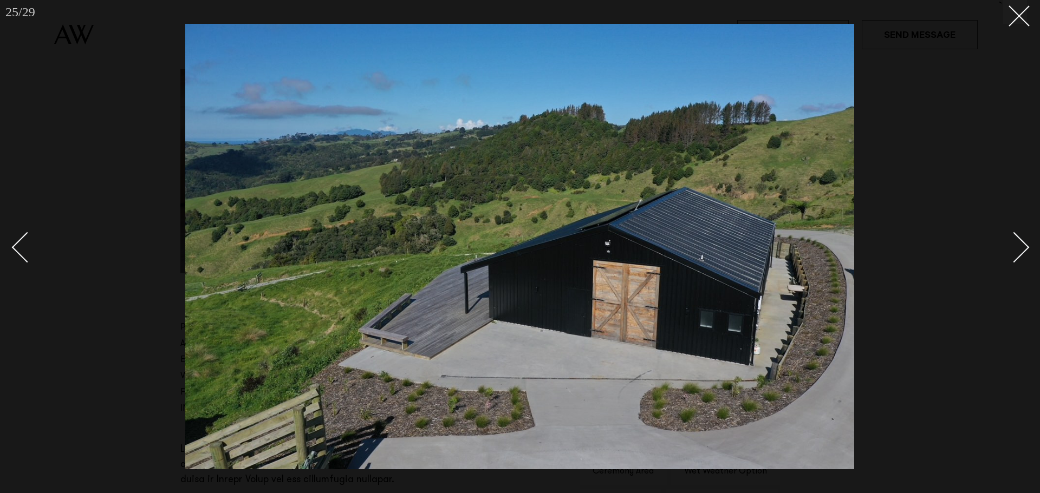
click at [1013, 246] on div "Next slide" at bounding box center [1014, 247] width 31 height 31
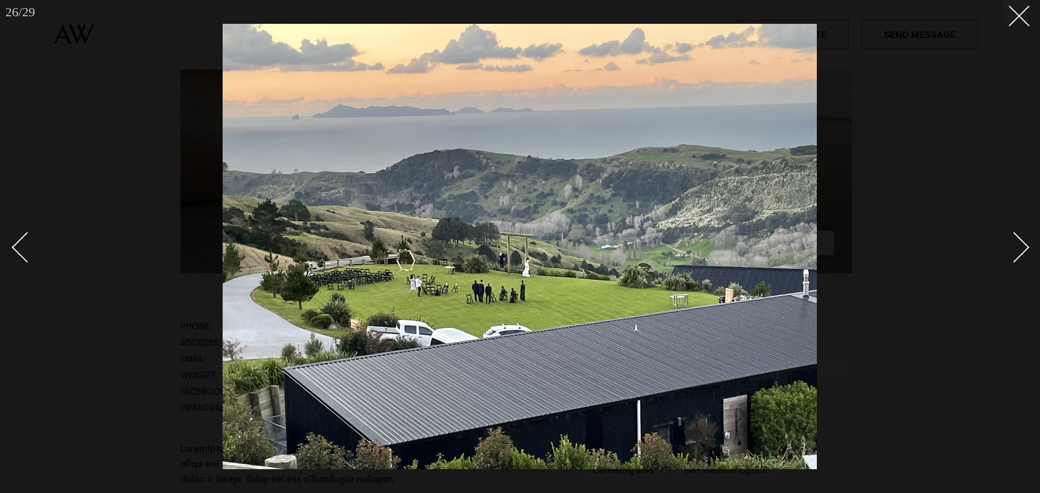
click at [1013, 246] on div "Next slide" at bounding box center [1014, 247] width 31 height 31
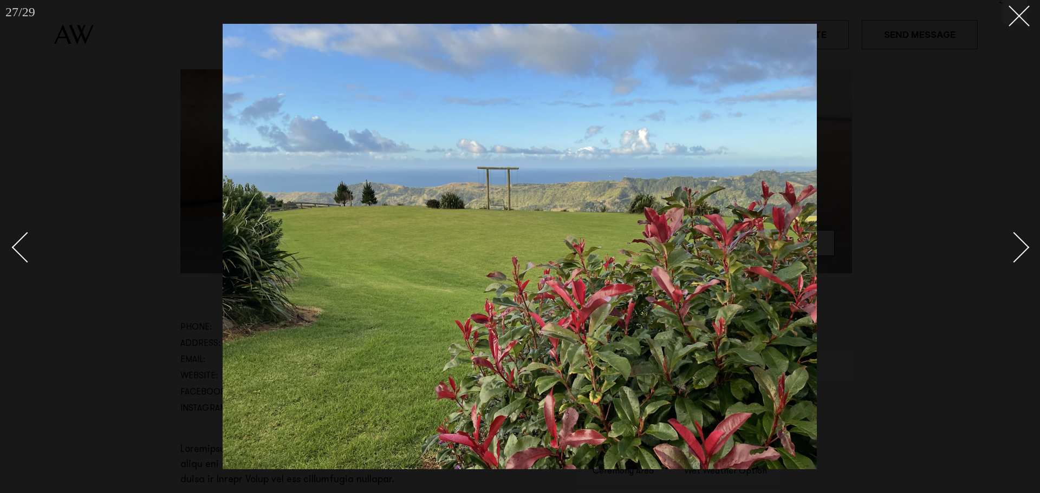
click at [1013, 246] on div "Next slide" at bounding box center [1014, 247] width 31 height 31
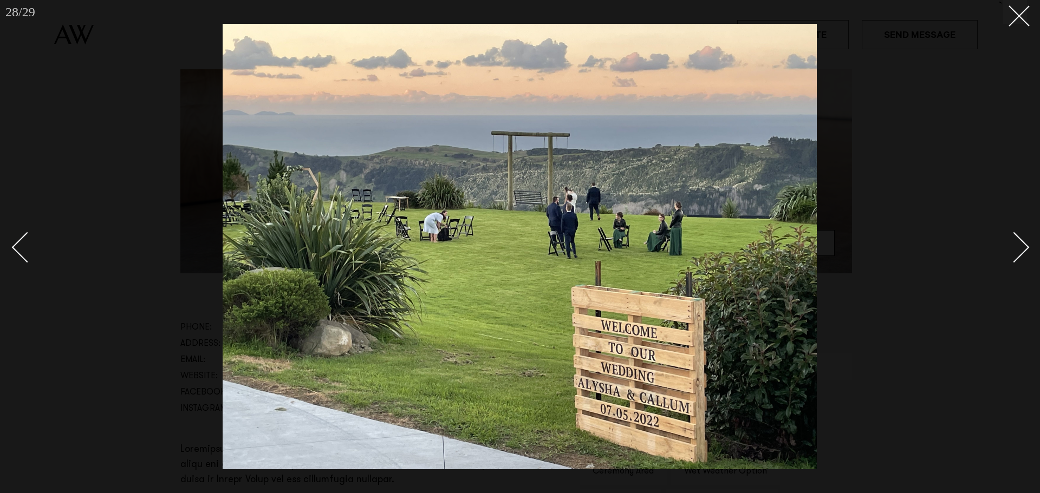
click at [1013, 246] on div "Next slide" at bounding box center [1014, 247] width 31 height 31
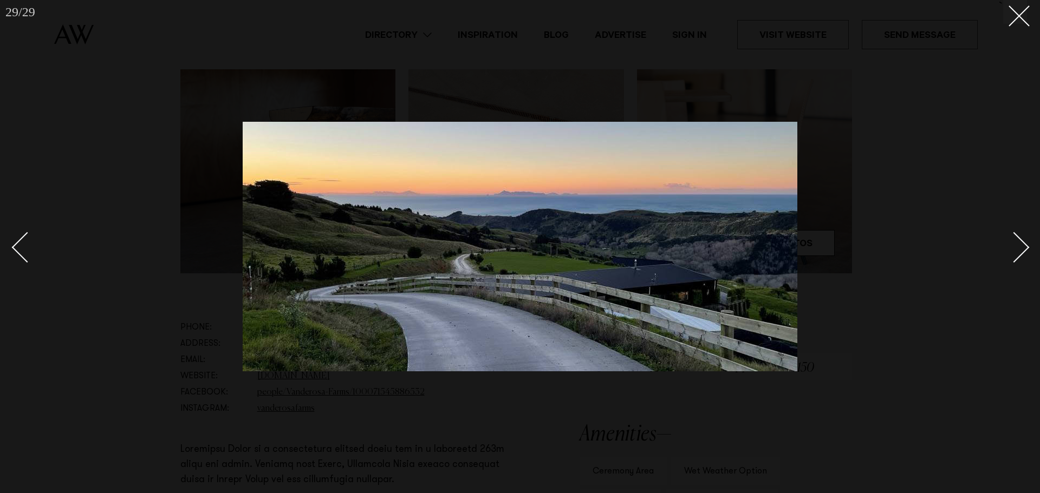
click at [1013, 246] on div "Next slide" at bounding box center [1014, 247] width 31 height 31
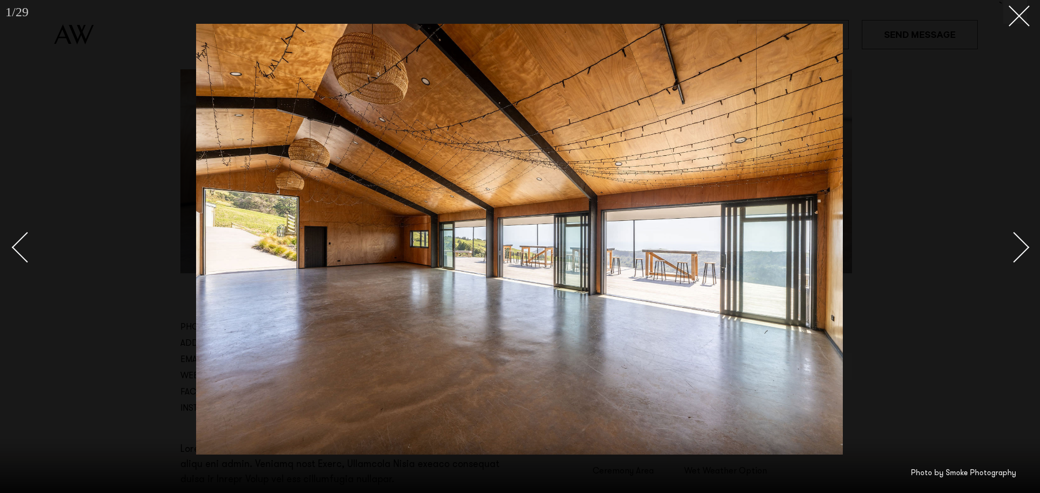
click at [1013, 246] on div "Next slide" at bounding box center [1014, 247] width 31 height 31
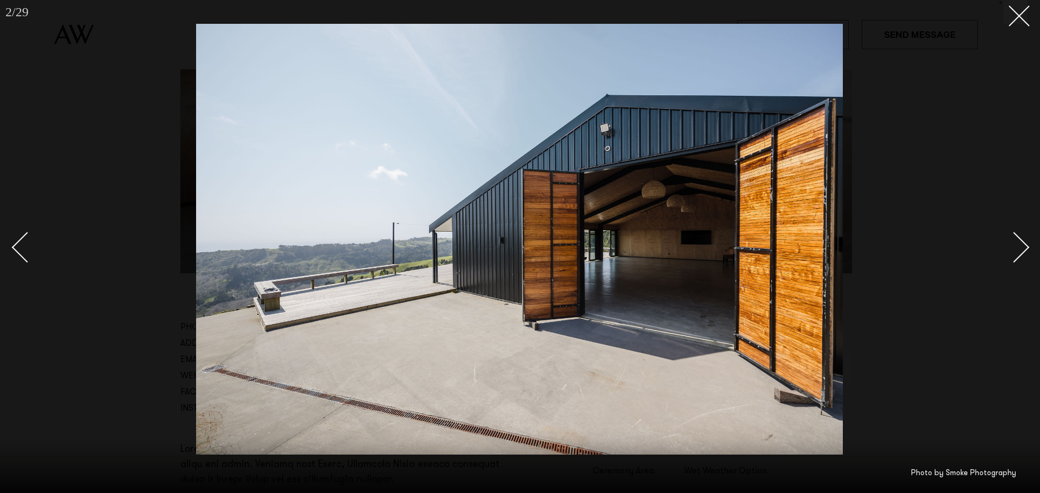
click at [1013, 246] on div "Next slide" at bounding box center [1014, 247] width 31 height 31
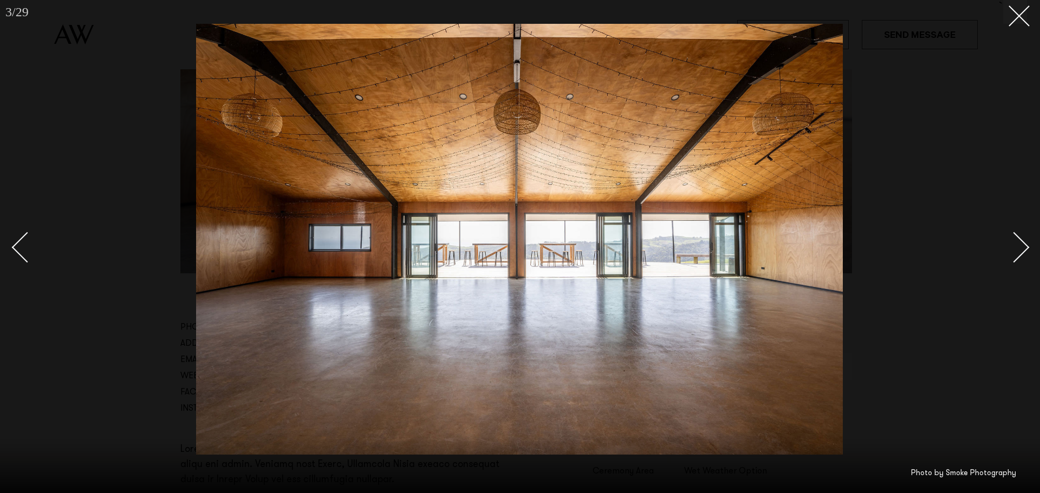
click at [1013, 246] on div "Next slide" at bounding box center [1014, 247] width 31 height 31
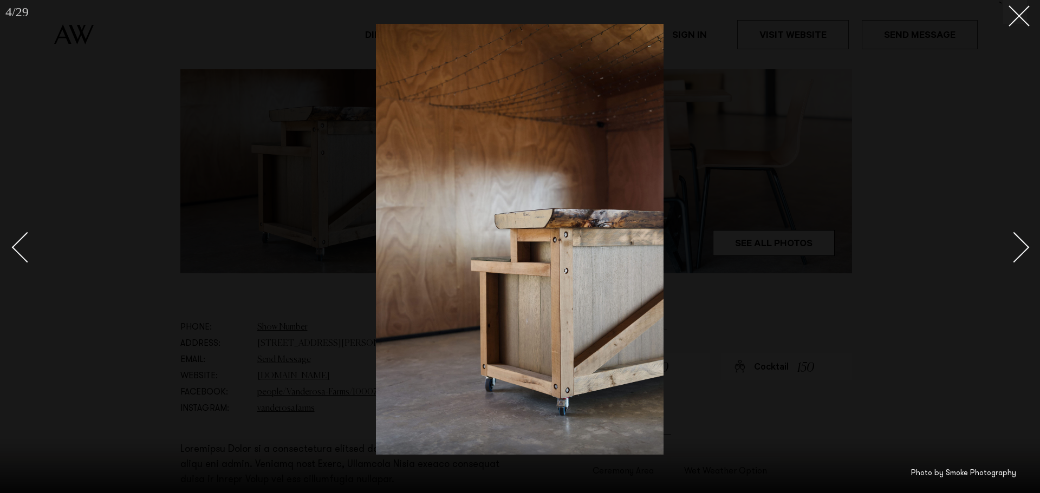
click at [1013, 246] on div "Next slide" at bounding box center [1014, 247] width 31 height 31
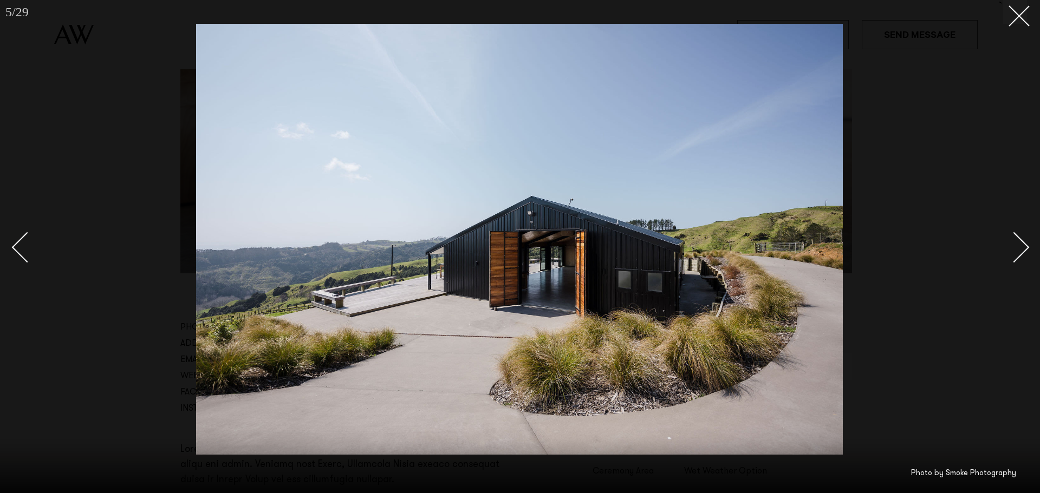
click at [1013, 246] on div "Next slide" at bounding box center [1014, 247] width 31 height 31
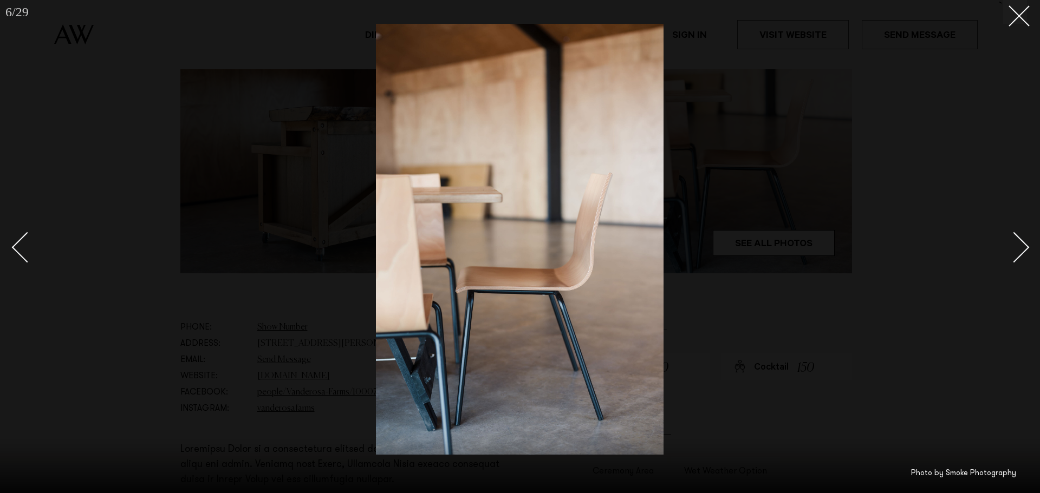
click at [1013, 246] on div "Next slide" at bounding box center [1014, 247] width 31 height 31
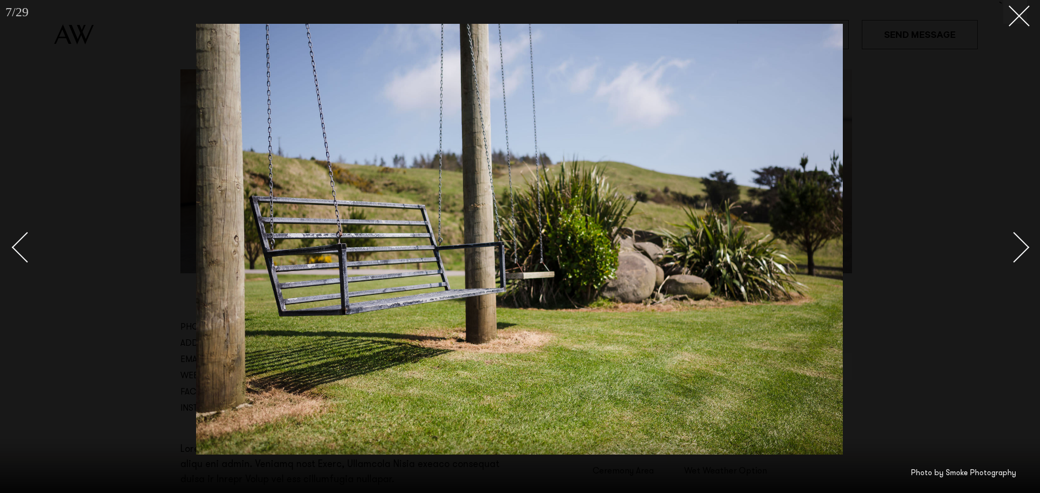
click at [1013, 246] on div "Next slide" at bounding box center [1014, 247] width 31 height 31
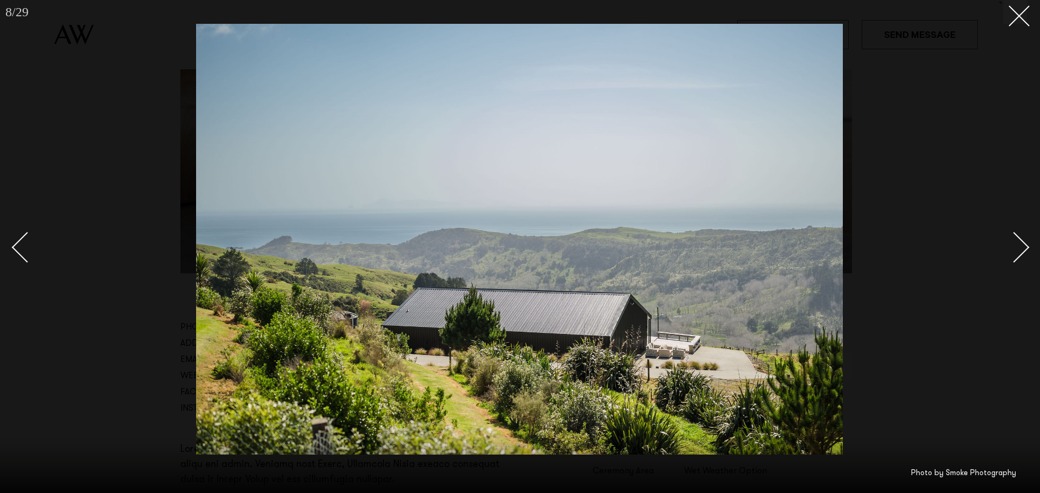
click at [1013, 246] on div "Next slide" at bounding box center [1014, 247] width 31 height 31
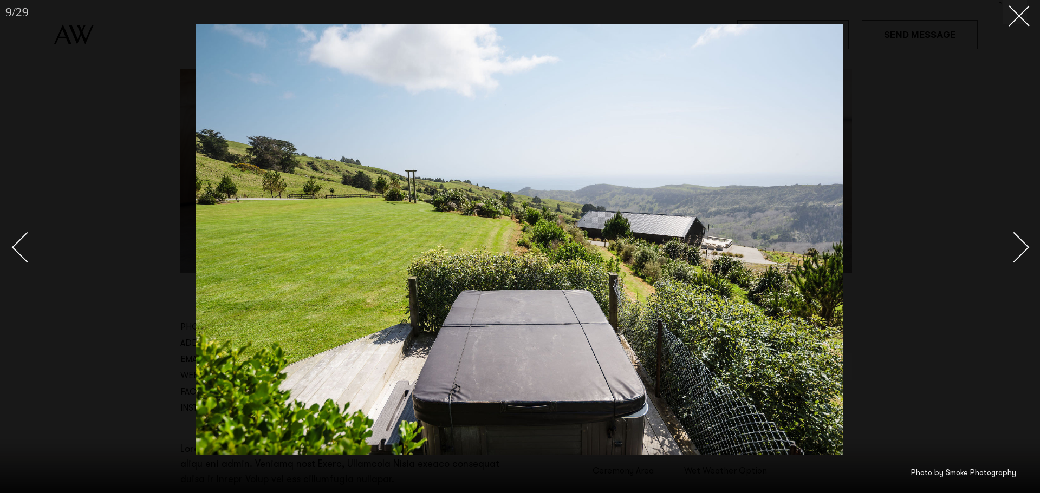
click at [1013, 246] on div "Next slide" at bounding box center [1014, 247] width 31 height 31
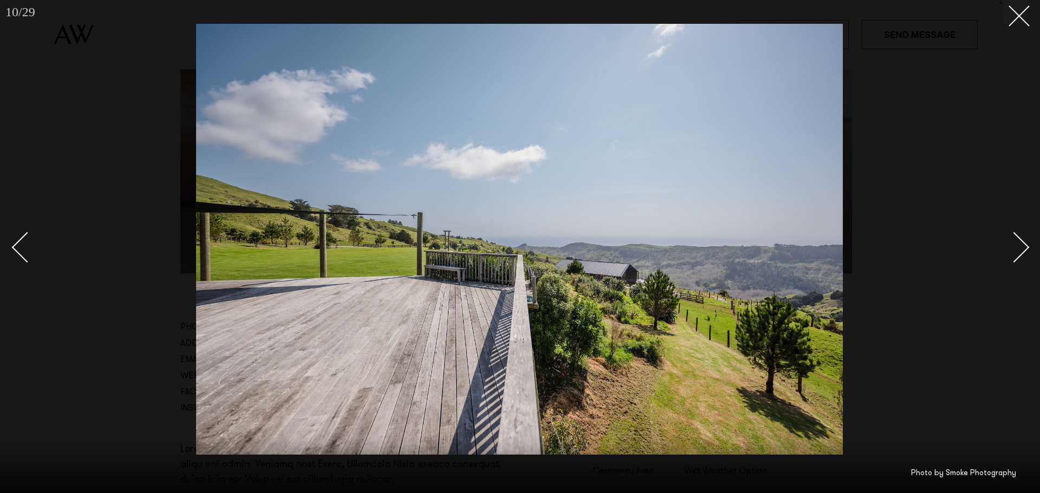
click at [1013, 246] on div "Next slide" at bounding box center [1014, 247] width 31 height 31
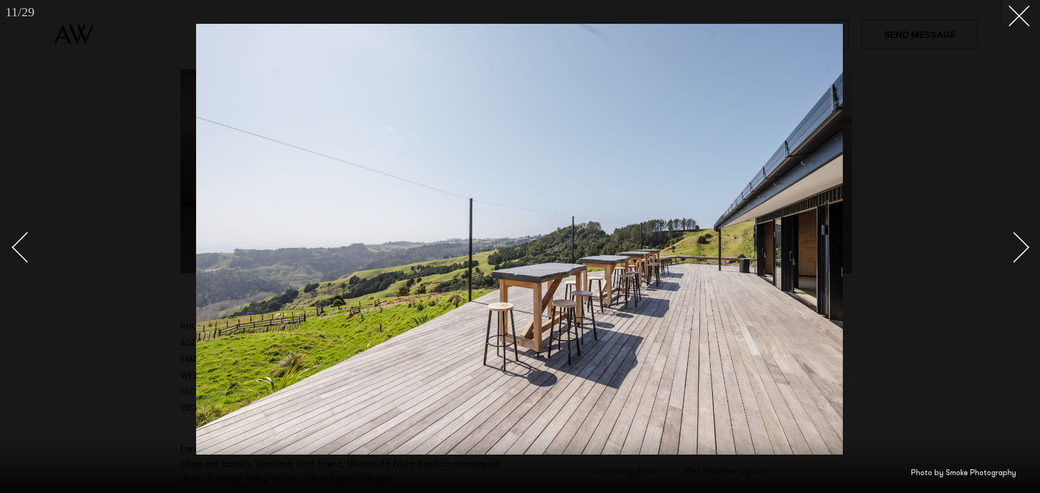
click at [1013, 246] on div "Next slide" at bounding box center [1014, 247] width 31 height 31
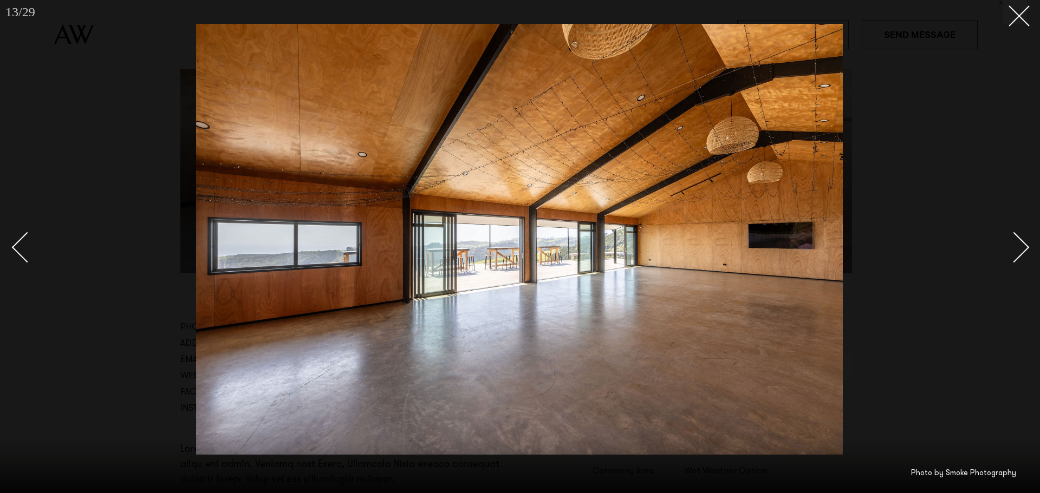
click at [1013, 246] on div "Next slide" at bounding box center [1014, 247] width 31 height 31
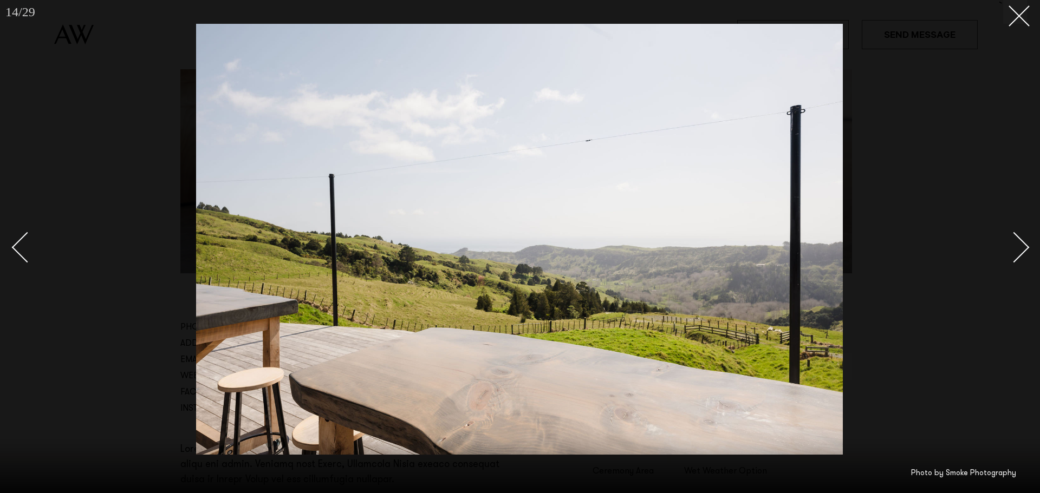
click at [1013, 246] on div "Next slide" at bounding box center [1014, 247] width 31 height 31
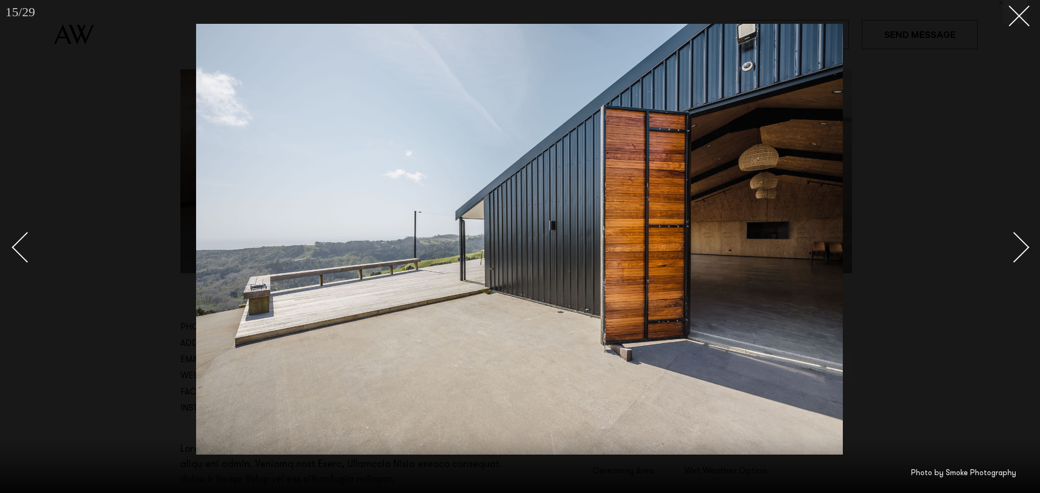
click at [1013, 246] on div "Next slide" at bounding box center [1014, 247] width 31 height 31
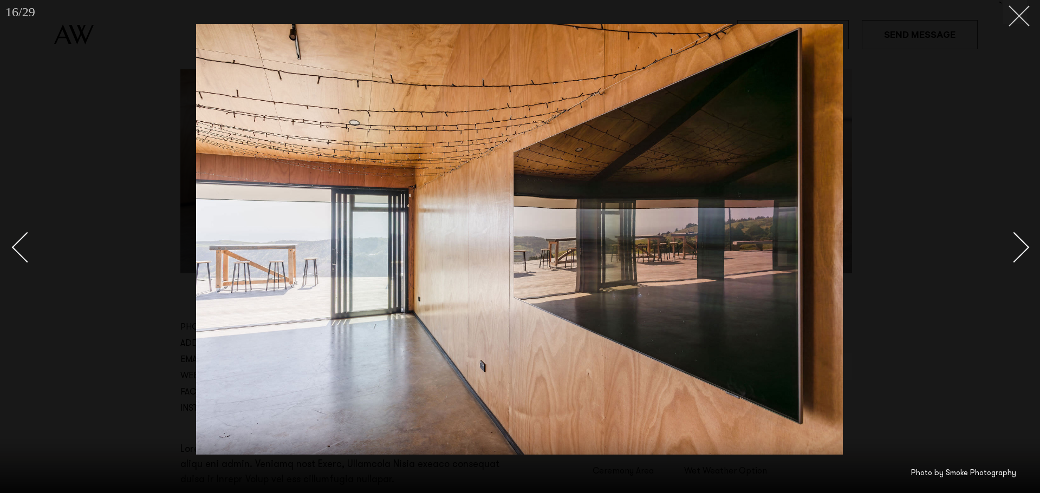
click at [1024, 16] on button at bounding box center [1015, 12] width 24 height 24
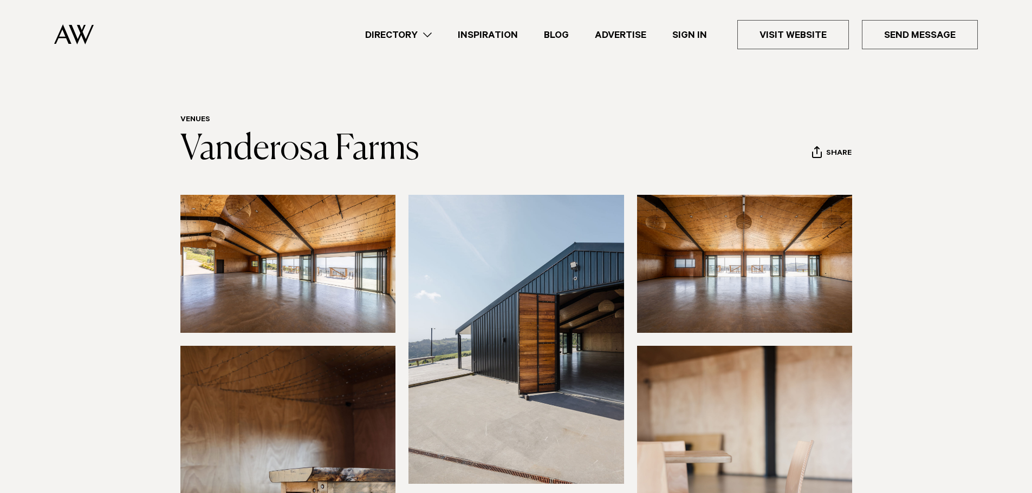
click at [552, 37] on link "Blog" at bounding box center [556, 35] width 51 height 15
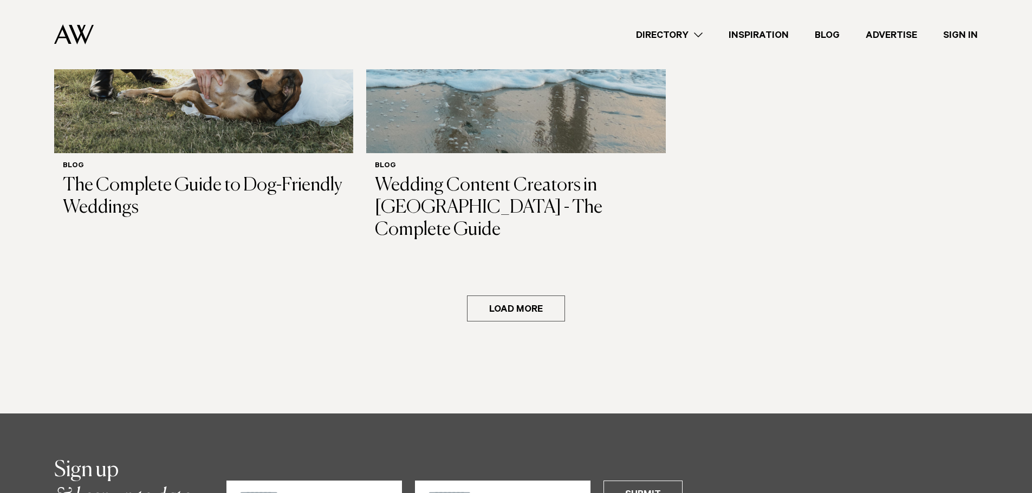
scroll to position [2166, 0]
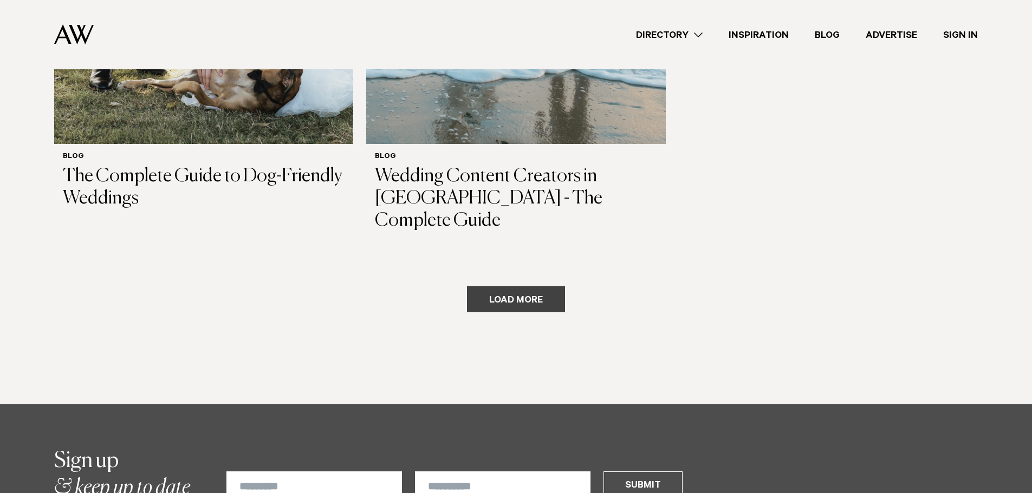
click at [513, 287] on button "Load more" at bounding box center [516, 300] width 98 height 26
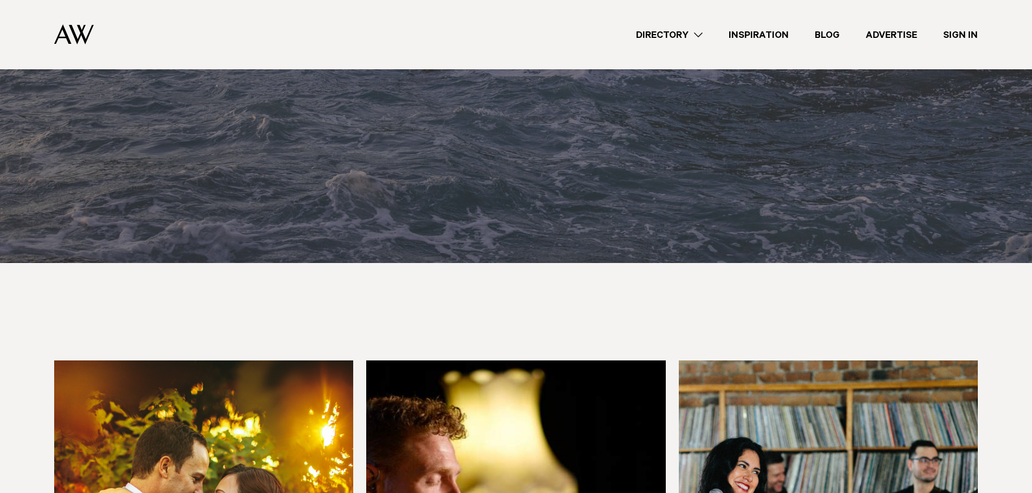
scroll to position [3195, 0]
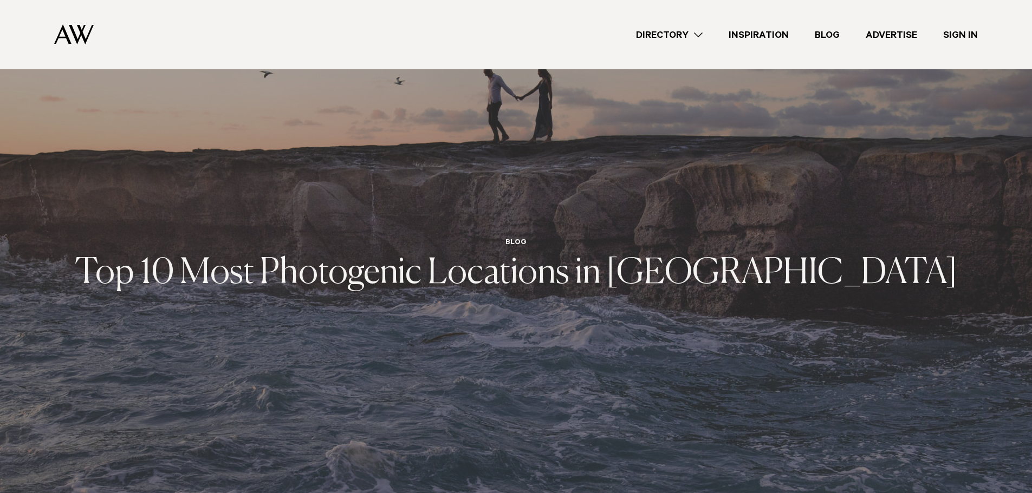
click at [506, 256] on h3 "Top 10 Most Photogenic Locations in Auckland" at bounding box center [516, 273] width 882 height 35
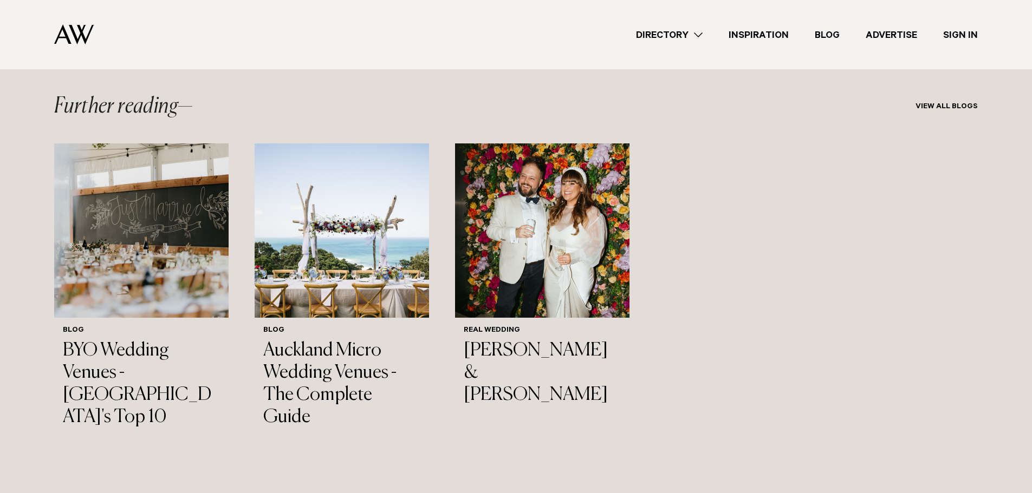
scroll to position [4279, 0]
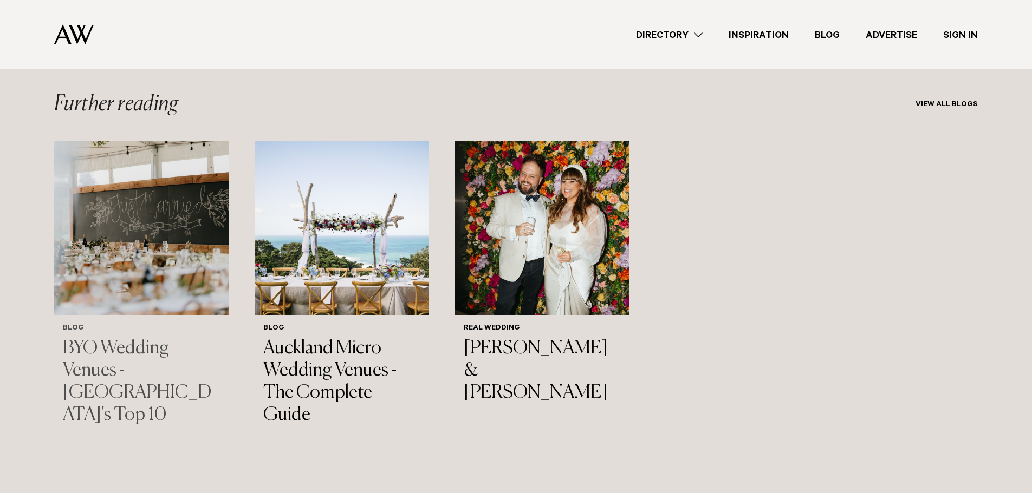
click at [133, 272] on img "1 / 3" at bounding box center [141, 228] width 174 height 174
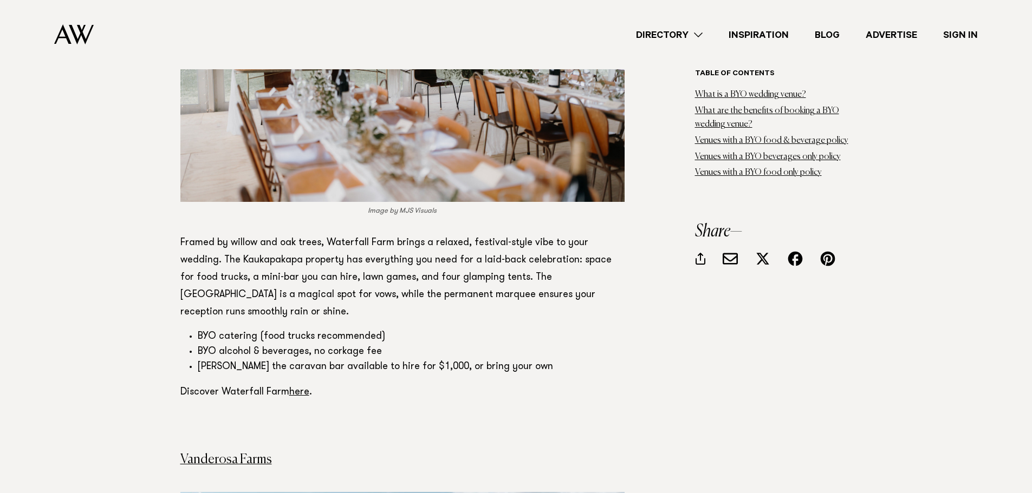
scroll to position [2600, 0]
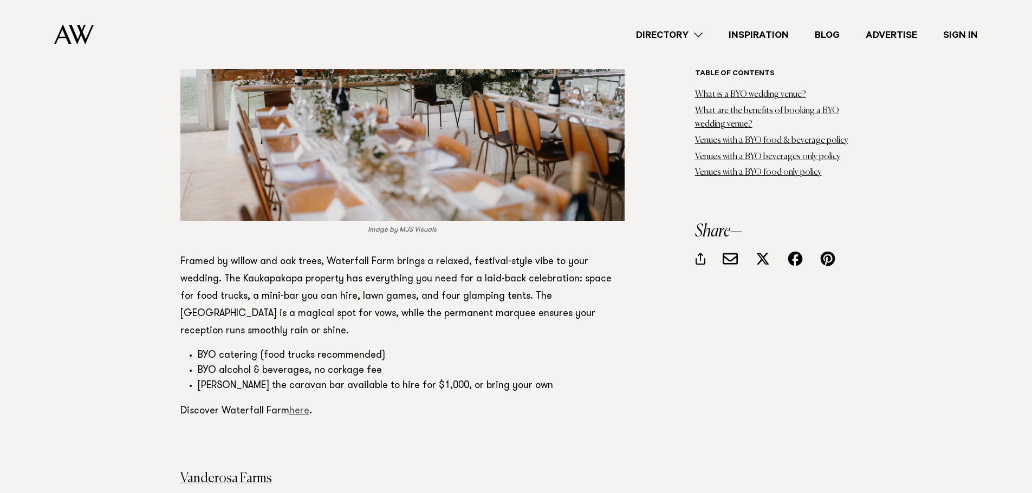
click at [294, 407] on link "here" at bounding box center [299, 412] width 20 height 10
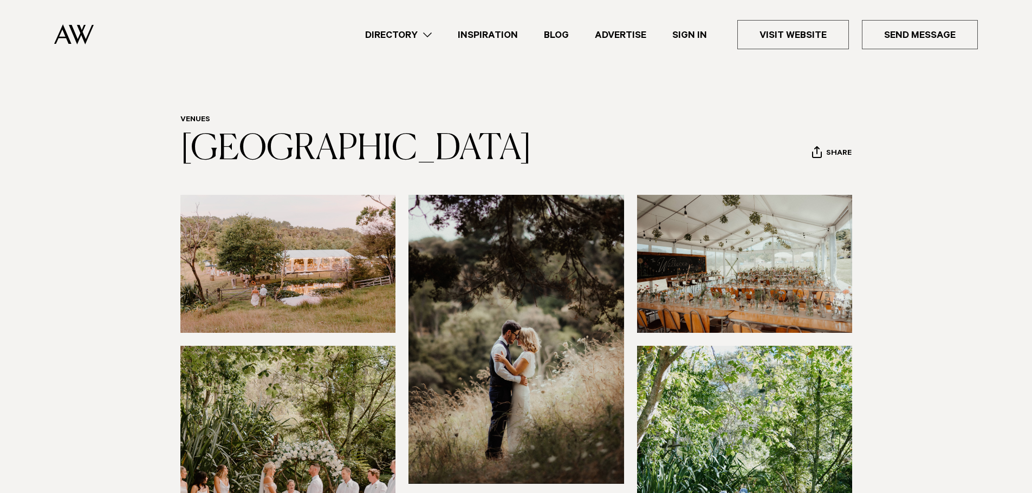
click at [304, 267] on img at bounding box center [288, 264] width 216 height 138
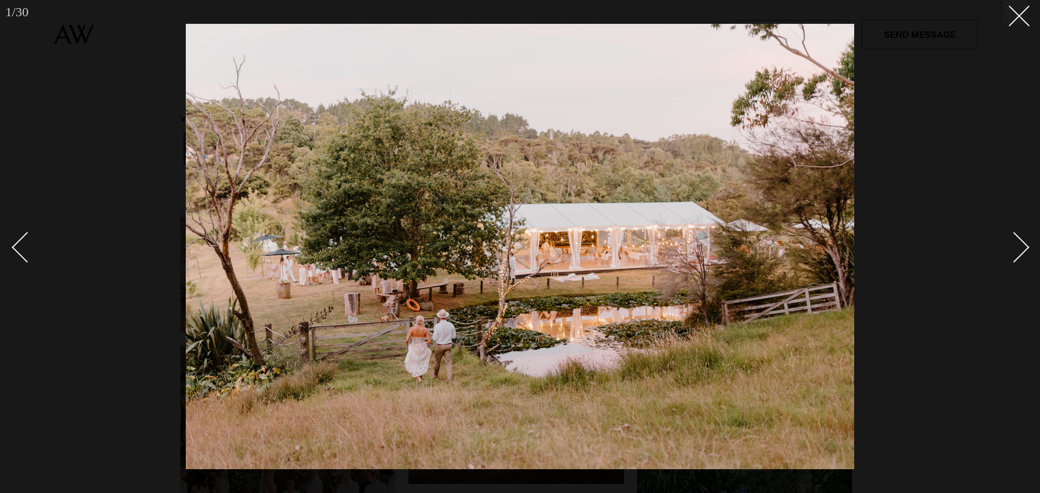
click at [1021, 246] on div "Next slide" at bounding box center [1014, 247] width 31 height 31
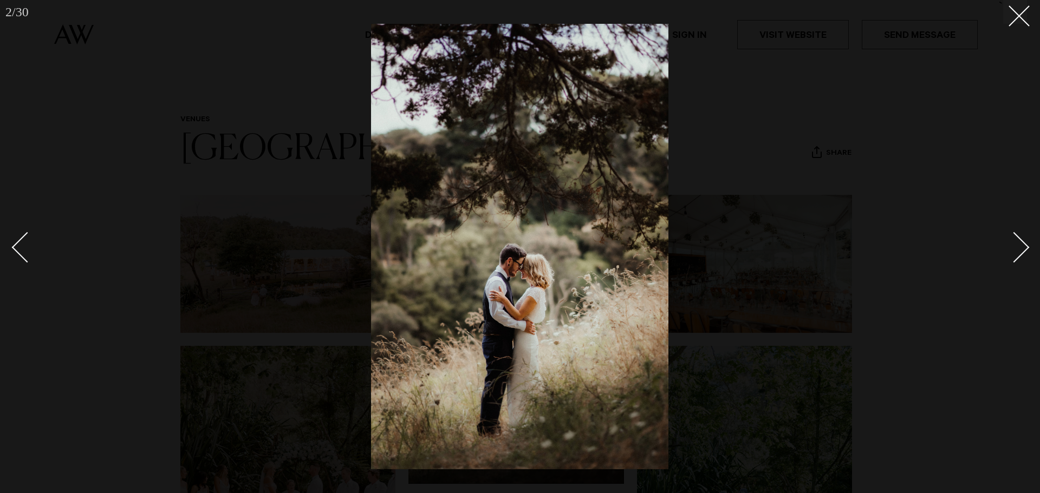
click at [1021, 246] on div "Next slide" at bounding box center [1014, 247] width 31 height 31
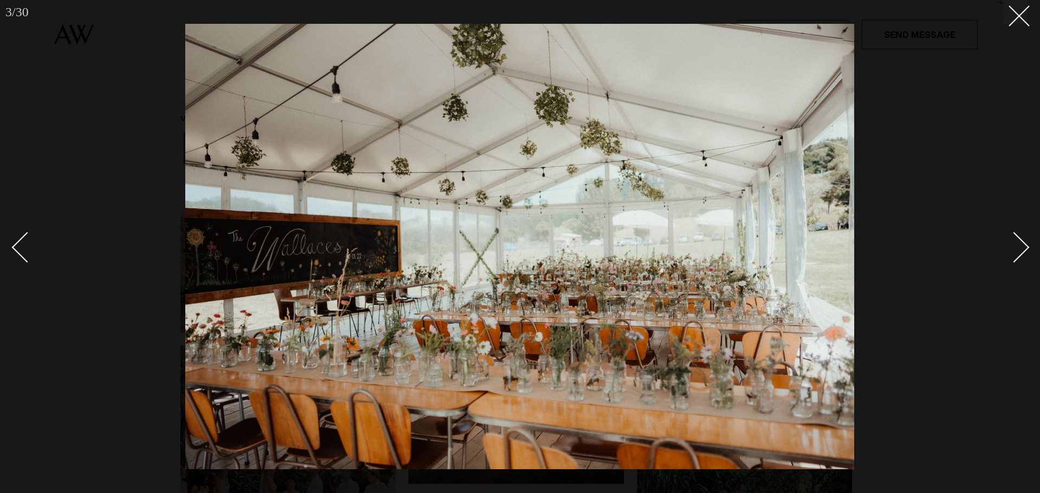
click at [1021, 246] on div "Next slide" at bounding box center [1014, 247] width 31 height 31
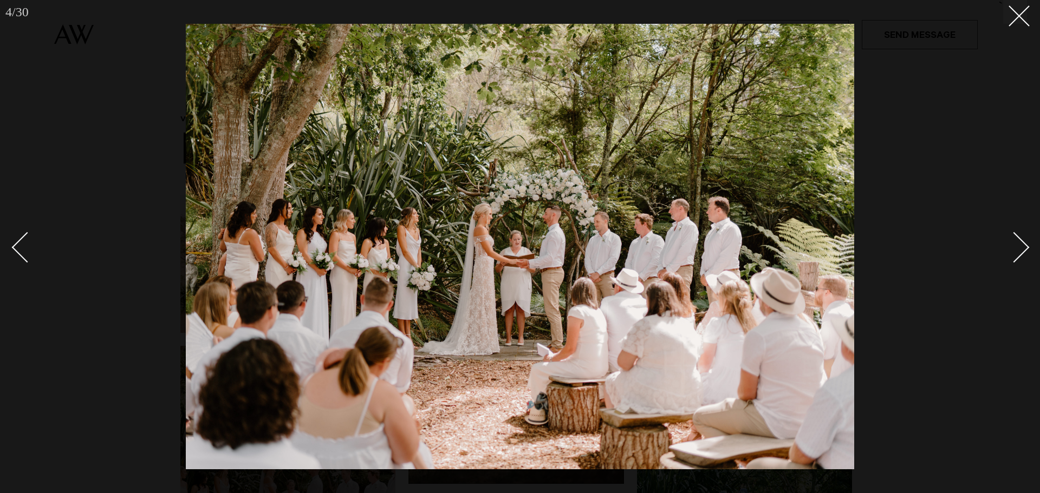
click at [1021, 246] on div "Next slide" at bounding box center [1014, 247] width 31 height 31
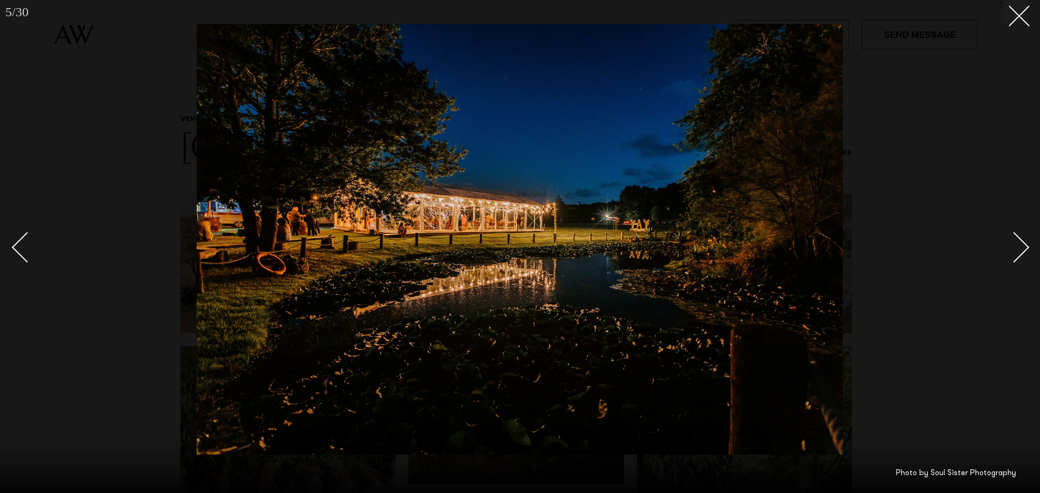
click at [1021, 246] on div "Next slide" at bounding box center [1014, 247] width 31 height 31
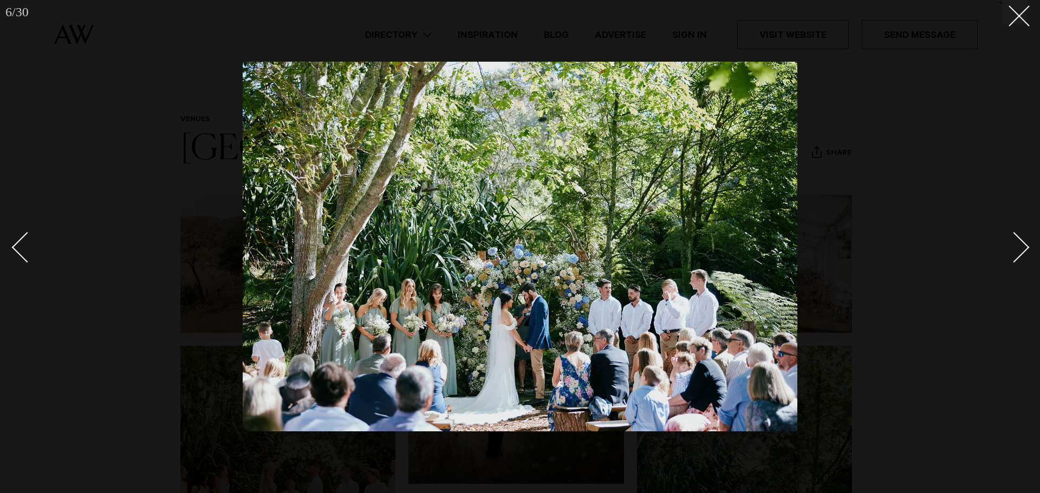
click at [1021, 246] on div "Next slide" at bounding box center [1014, 247] width 31 height 31
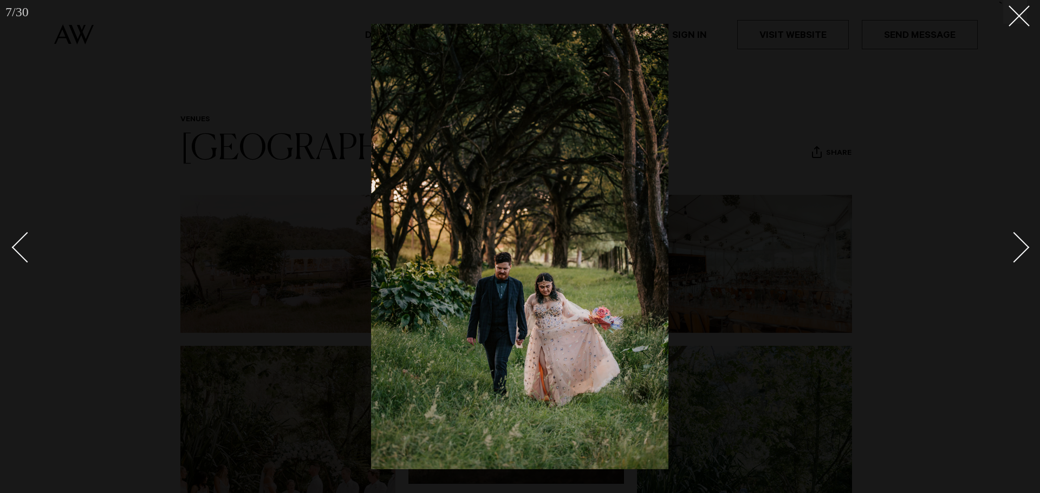
click at [1021, 246] on div "Next slide" at bounding box center [1014, 247] width 31 height 31
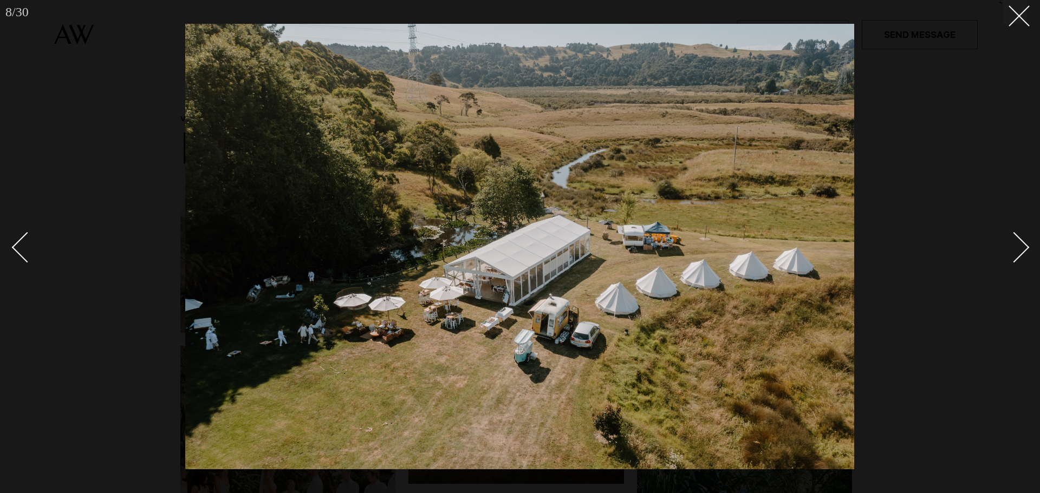
click at [1021, 246] on div "Next slide" at bounding box center [1014, 247] width 31 height 31
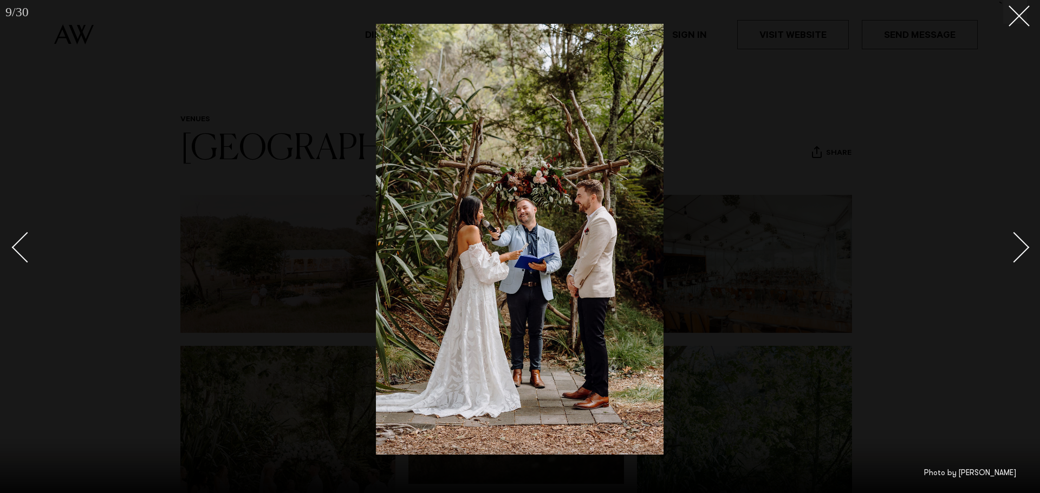
click at [1021, 246] on div "Next slide" at bounding box center [1014, 247] width 31 height 31
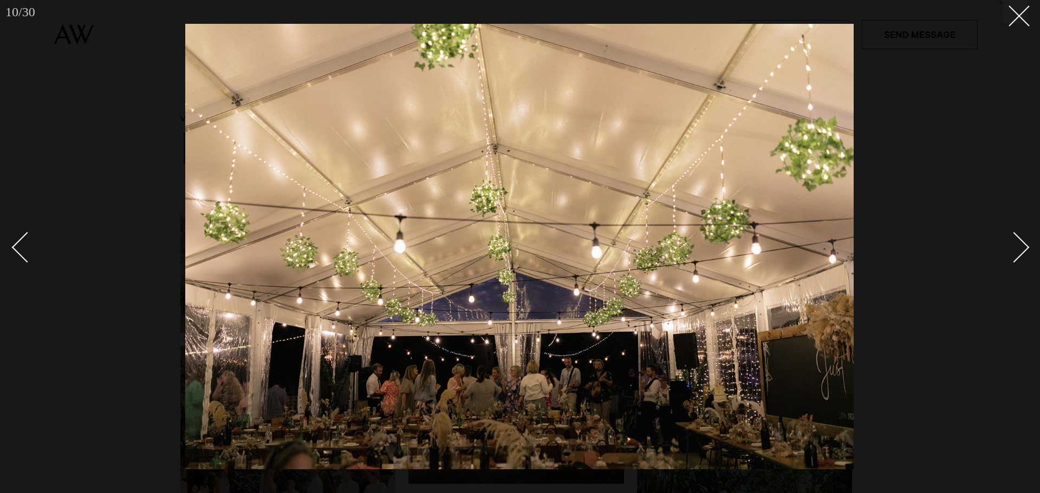
click at [1021, 246] on div "Next slide" at bounding box center [1014, 247] width 31 height 31
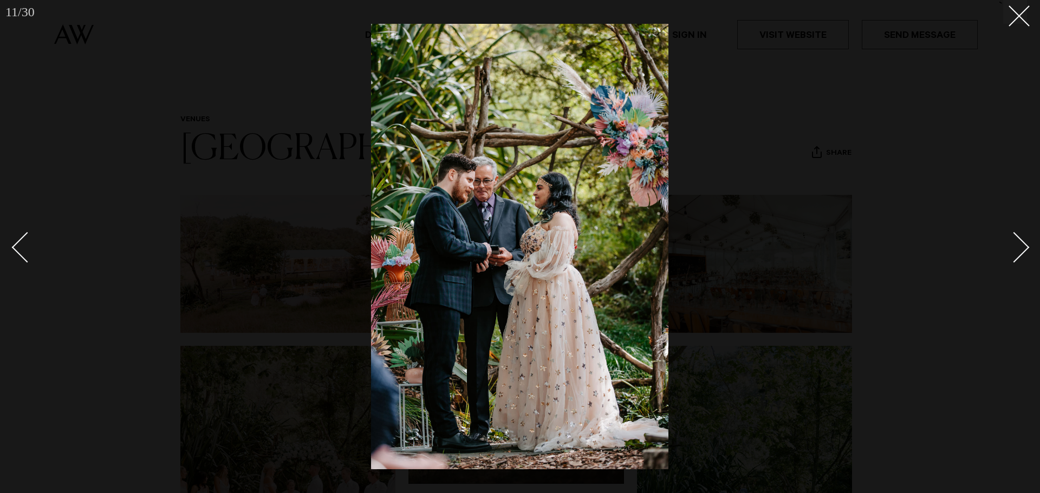
click at [1021, 246] on div "Next slide" at bounding box center [1014, 247] width 31 height 31
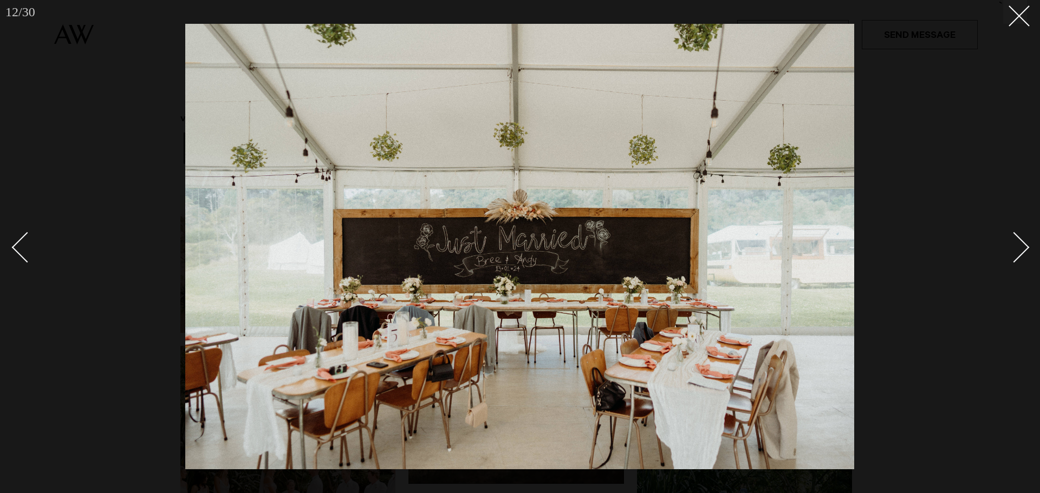
click at [1021, 246] on div "Next slide" at bounding box center [1014, 247] width 31 height 31
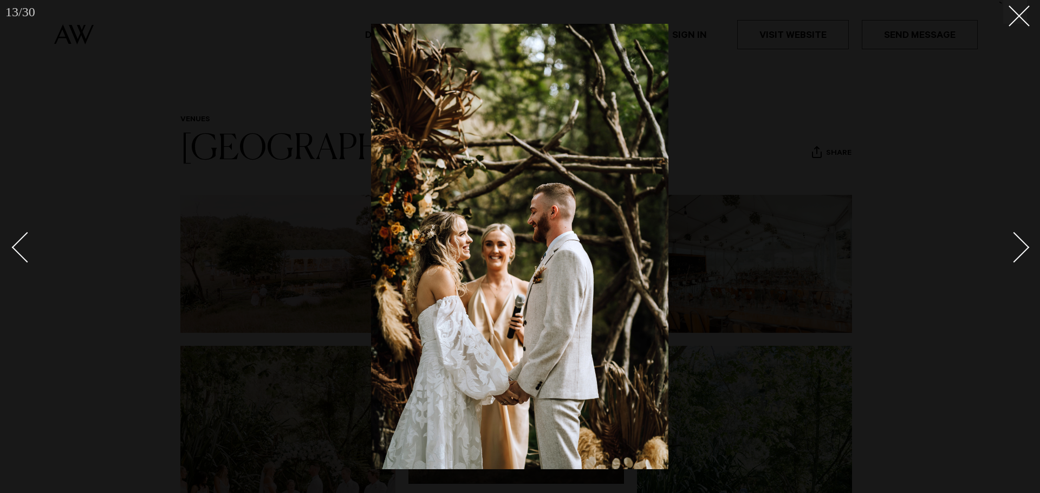
click at [1021, 246] on div "Next slide" at bounding box center [1014, 247] width 31 height 31
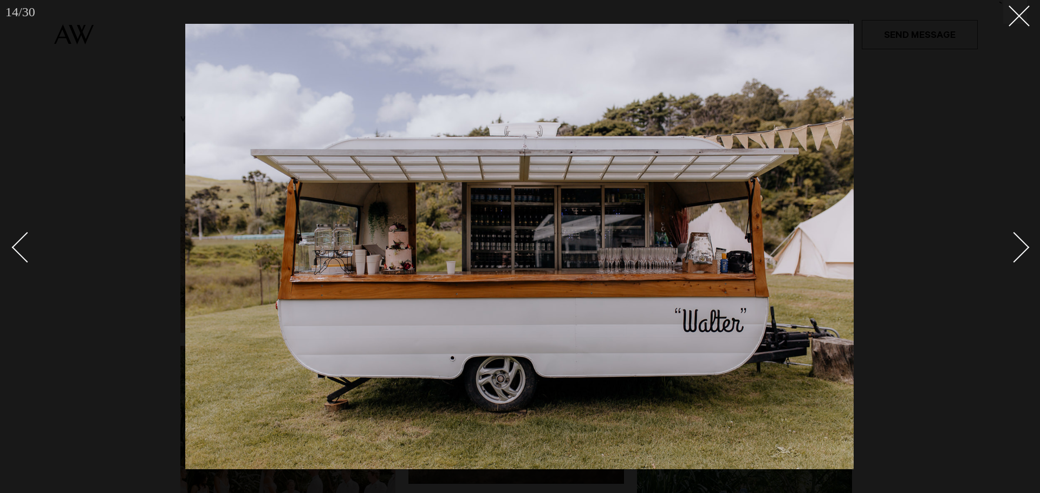
click at [1021, 246] on div "Next slide" at bounding box center [1014, 247] width 31 height 31
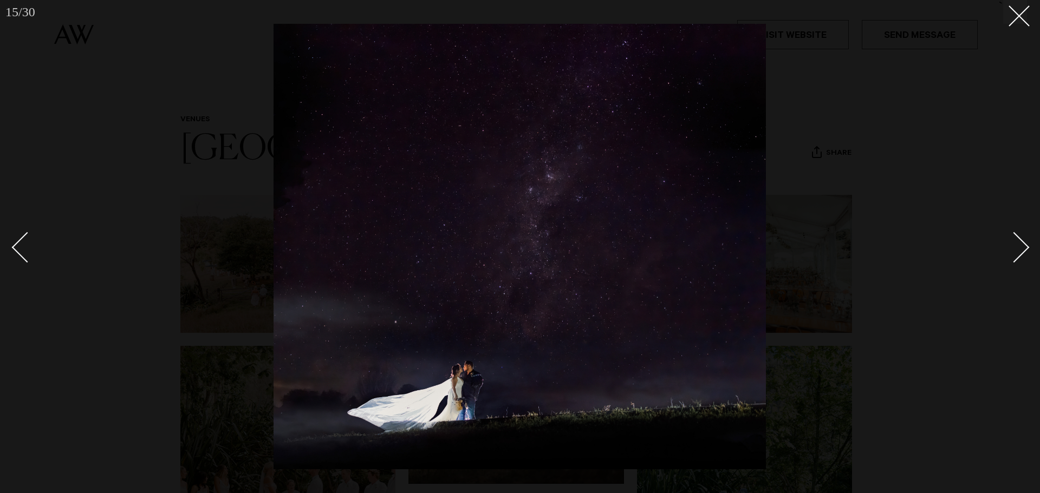
click at [1021, 246] on div "Next slide" at bounding box center [1014, 247] width 31 height 31
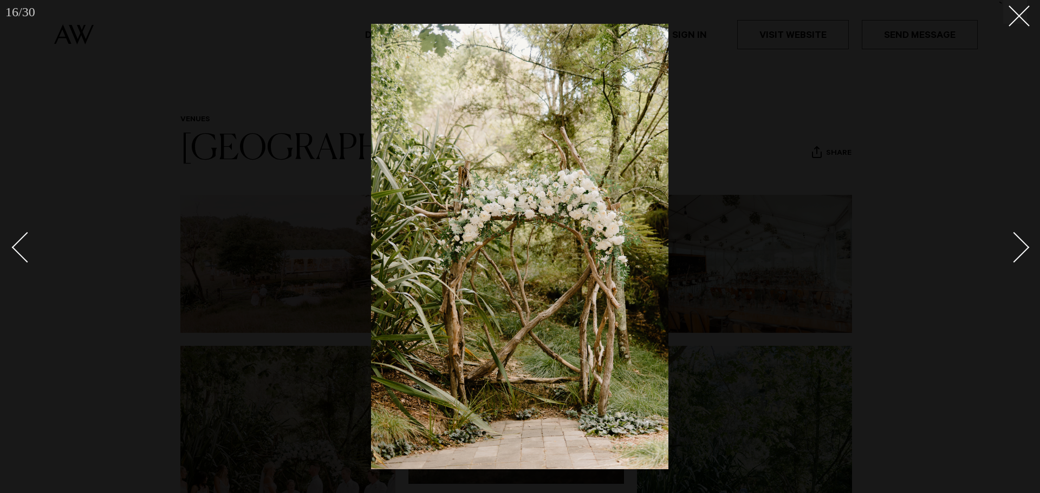
click at [1021, 246] on div "Next slide" at bounding box center [1014, 247] width 31 height 31
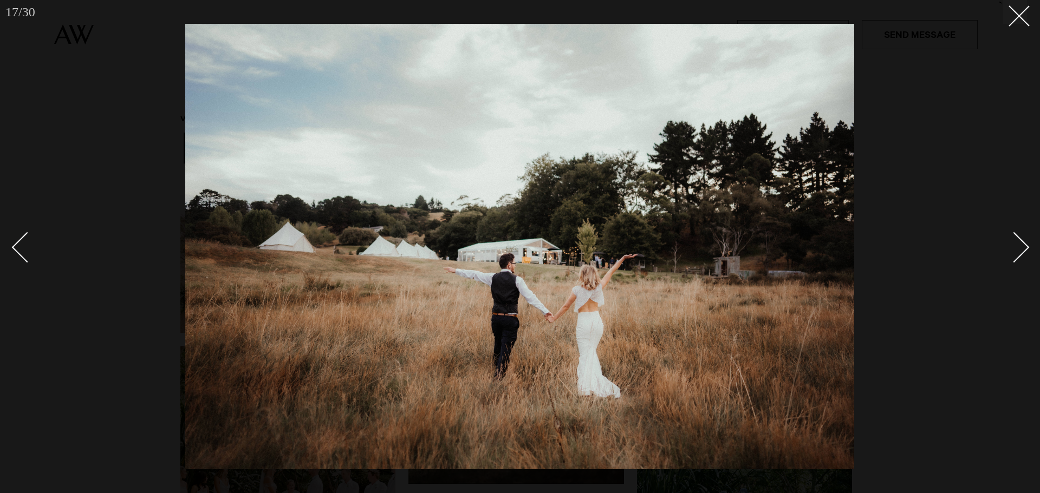
click at [1021, 246] on div "Next slide" at bounding box center [1014, 247] width 31 height 31
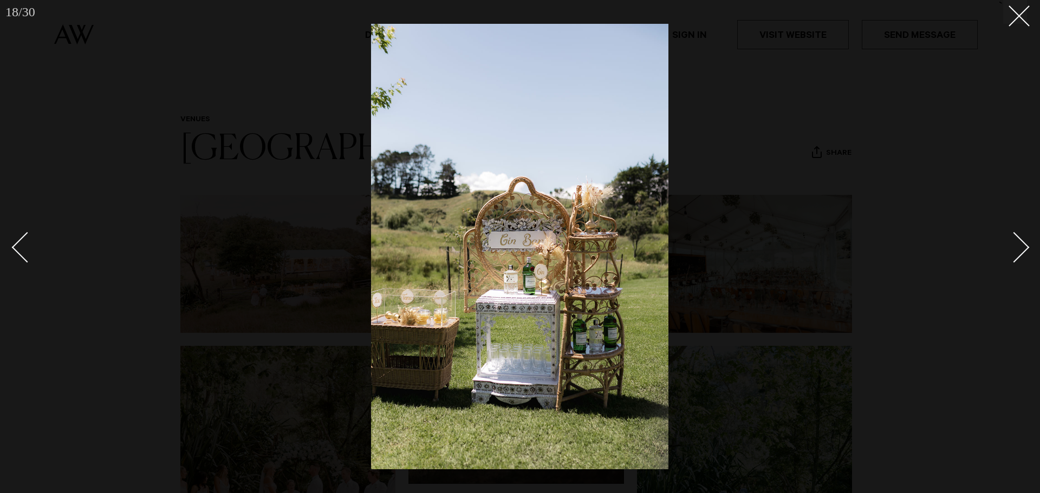
click at [1021, 246] on div "Next slide" at bounding box center [1014, 247] width 31 height 31
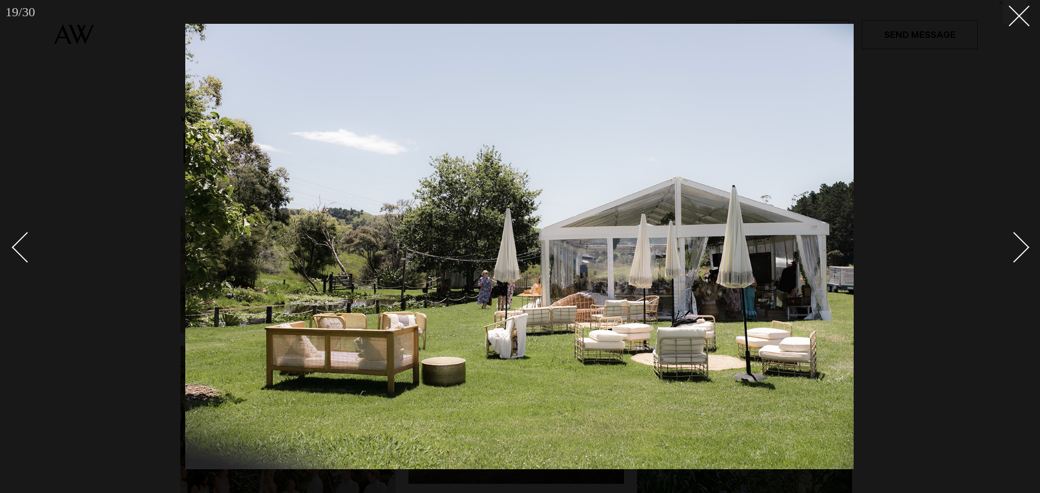
click at [1021, 246] on div "Next slide" at bounding box center [1014, 247] width 31 height 31
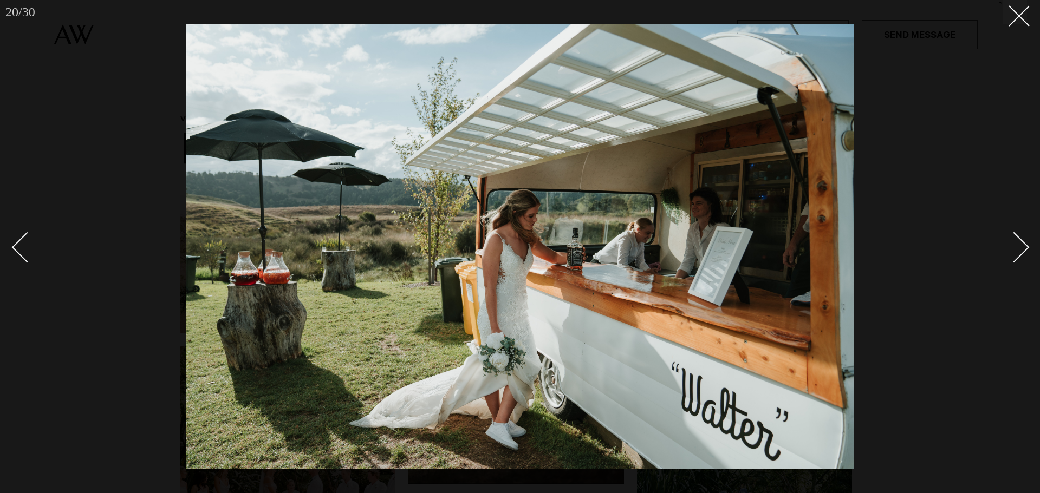
click at [1021, 246] on div "Next slide" at bounding box center [1014, 247] width 31 height 31
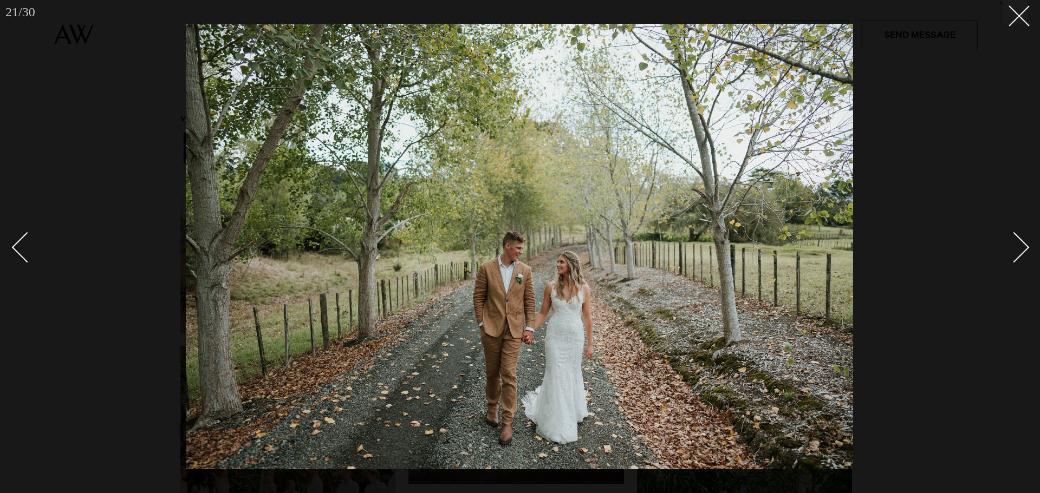
click at [1021, 246] on div "Next slide" at bounding box center [1014, 247] width 31 height 31
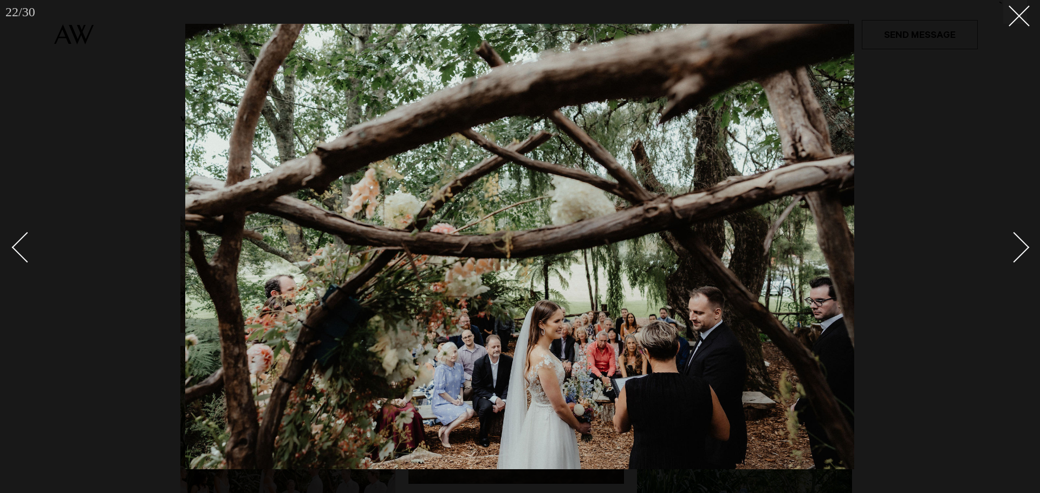
click at [1021, 246] on div "Next slide" at bounding box center [1014, 247] width 31 height 31
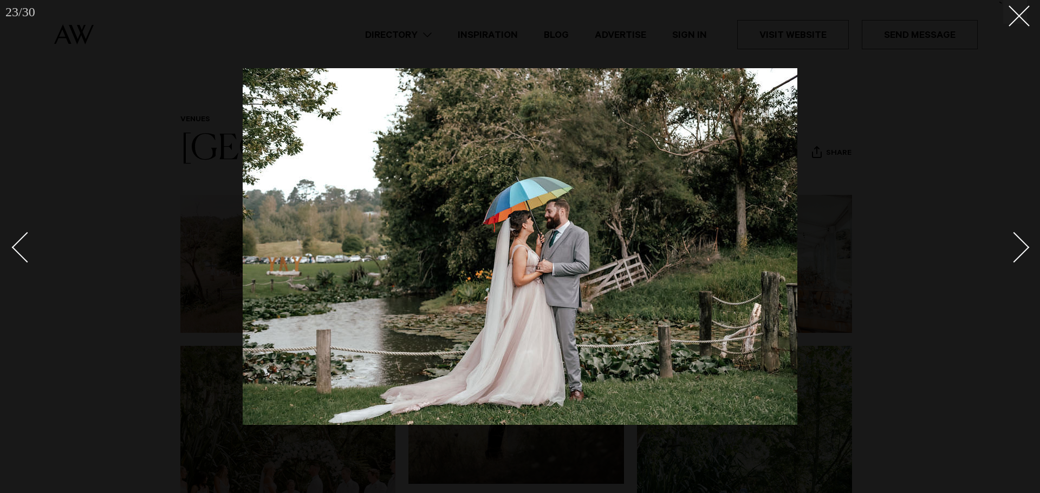
click at [1021, 246] on div "Next slide" at bounding box center [1014, 247] width 31 height 31
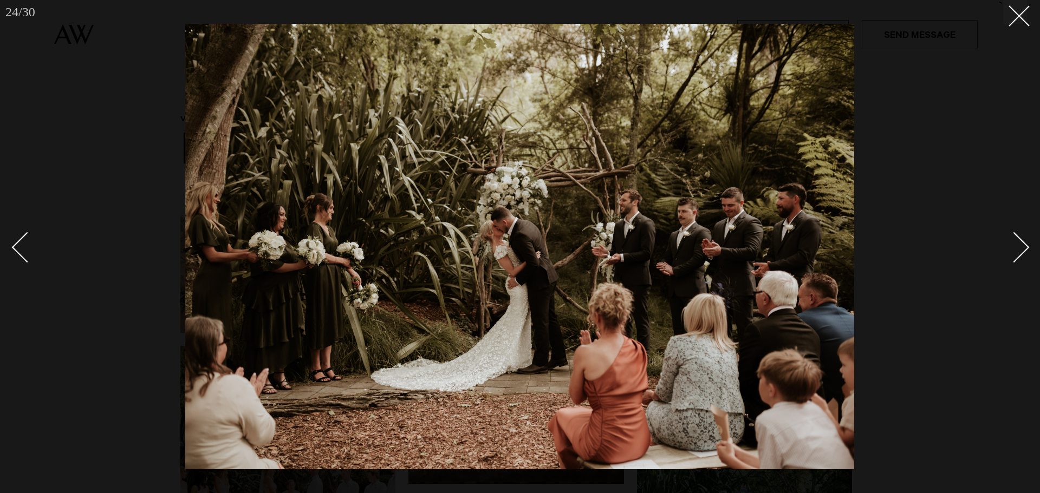
click at [1021, 246] on div "Next slide" at bounding box center [1014, 247] width 31 height 31
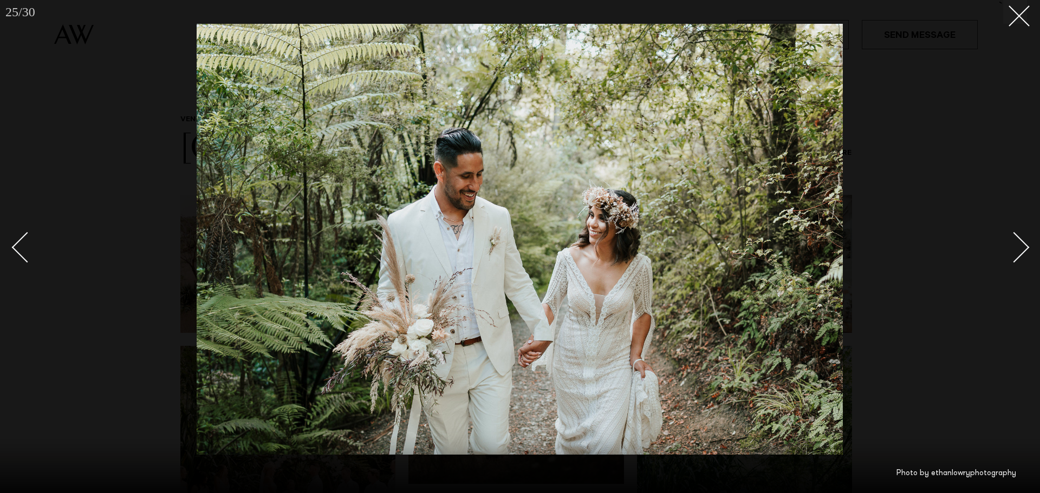
click at [1021, 246] on div "Next slide" at bounding box center [1014, 247] width 31 height 31
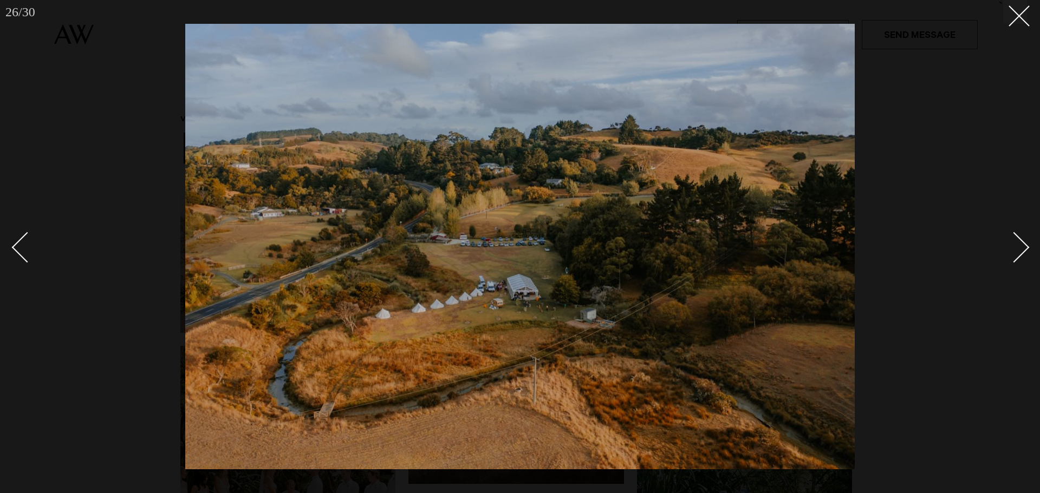
click at [1021, 246] on div "Next slide" at bounding box center [1014, 247] width 31 height 31
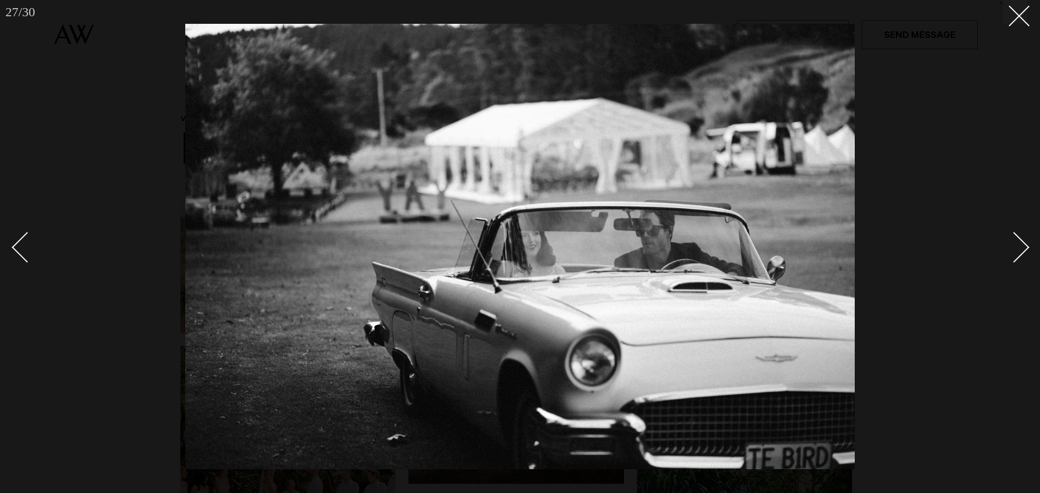
click at [1021, 246] on div "Next slide" at bounding box center [1014, 247] width 31 height 31
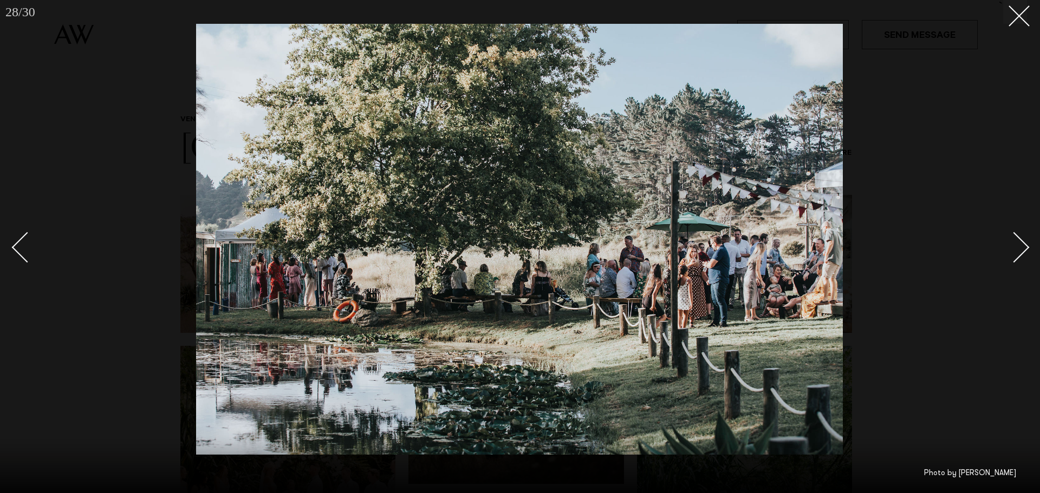
click at [1021, 246] on div "Next slide" at bounding box center [1014, 247] width 31 height 31
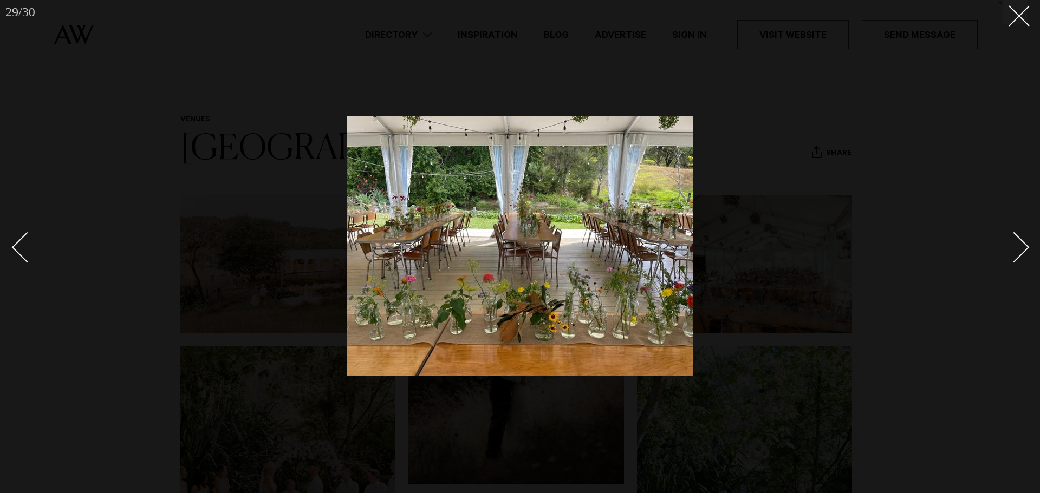
click at [1021, 246] on div "Next slide" at bounding box center [1014, 247] width 31 height 31
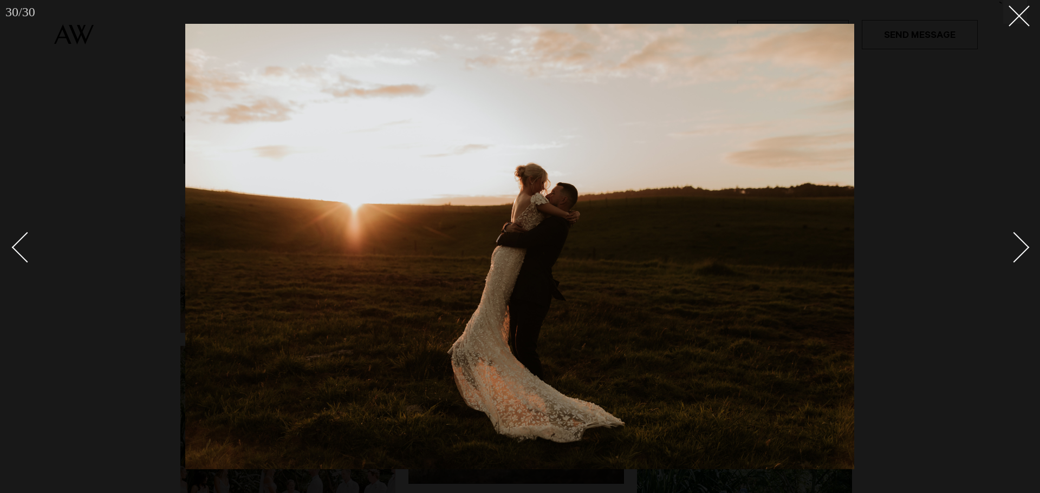
click at [1021, 246] on div "Next slide" at bounding box center [1014, 247] width 31 height 31
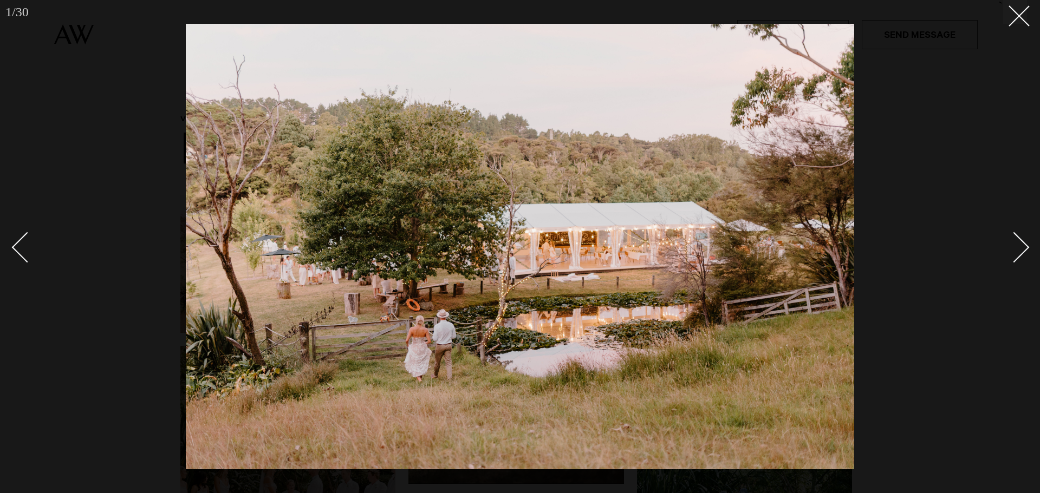
click at [1021, 246] on div "Next slide" at bounding box center [1014, 247] width 31 height 31
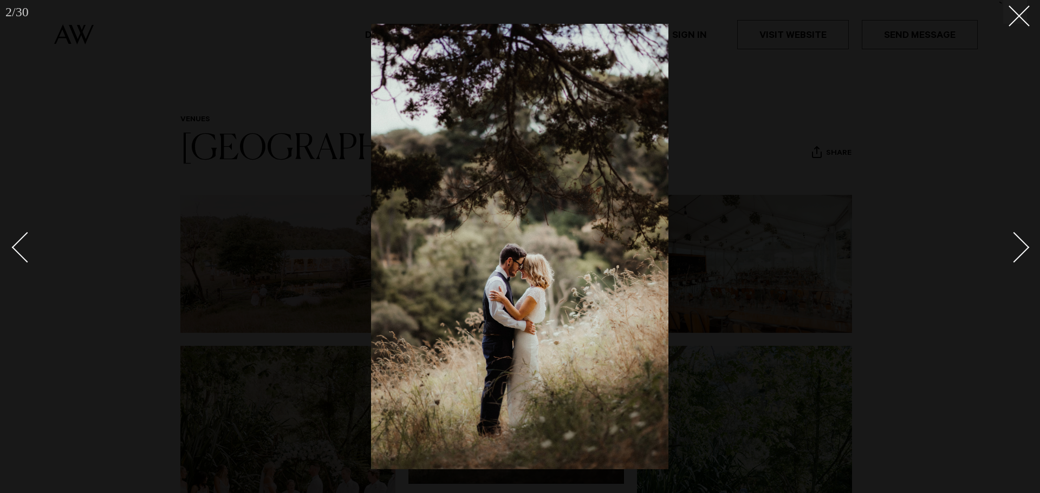
click at [1021, 246] on div "Next slide" at bounding box center [1014, 247] width 31 height 31
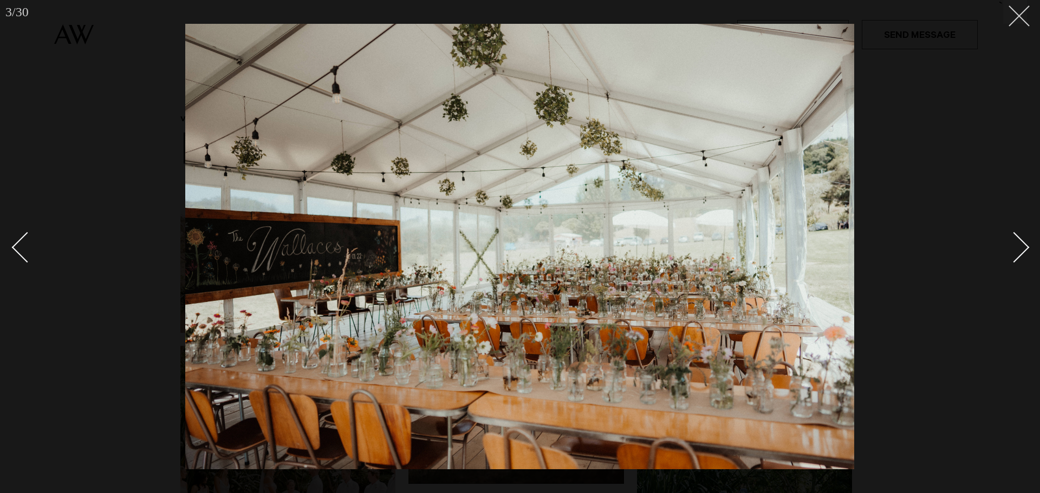
click at [1018, 22] on button at bounding box center [1015, 12] width 24 height 24
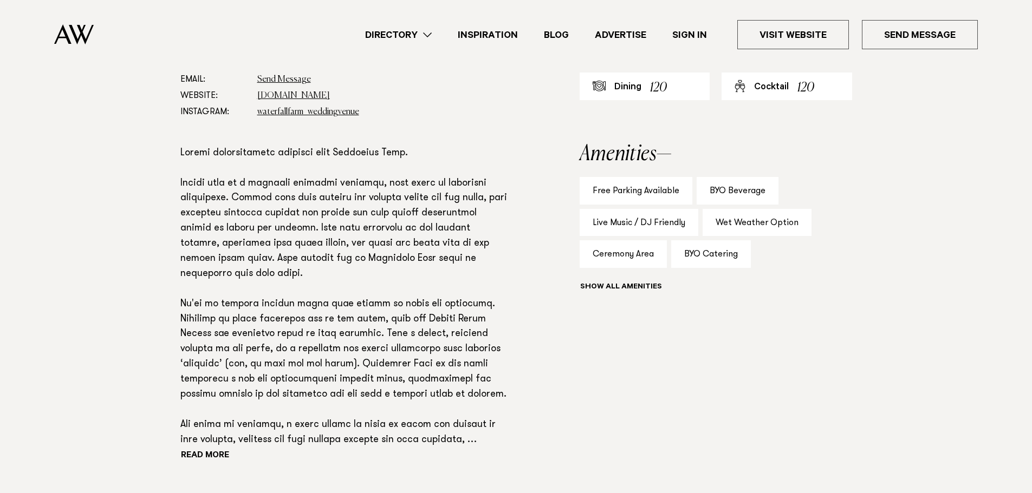
scroll to position [650, 0]
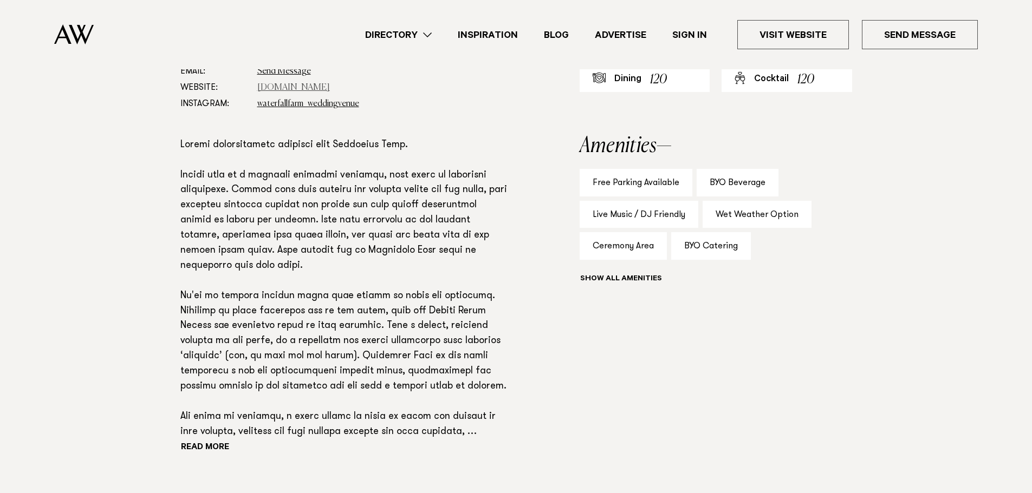
click at [288, 88] on link "www.waterfallfarm.net" at bounding box center [293, 87] width 73 height 9
